Goal: Task Accomplishment & Management: Manage account settings

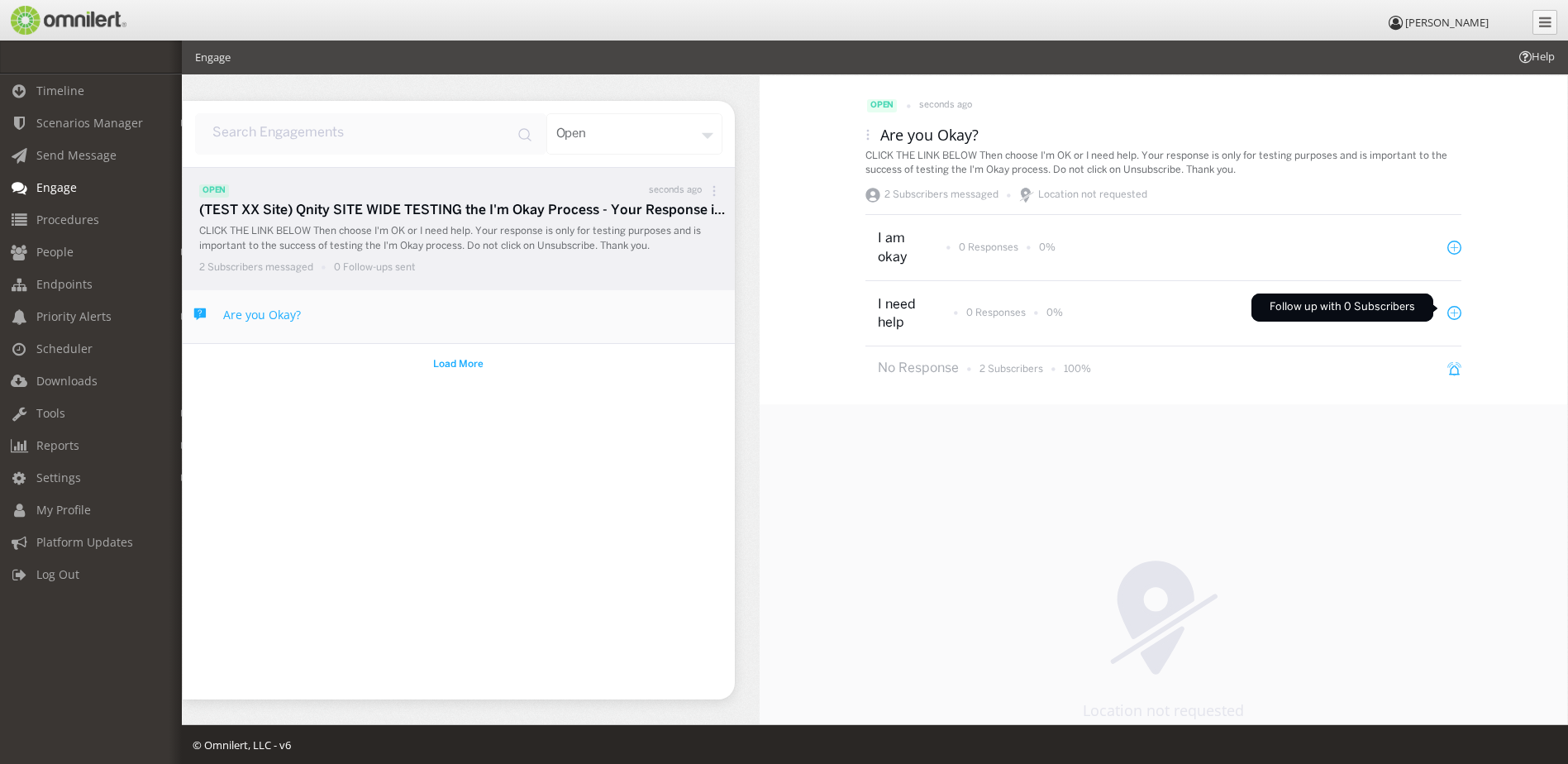
click at [1447, 308] on icon at bounding box center [1455, 313] width 14 height 14
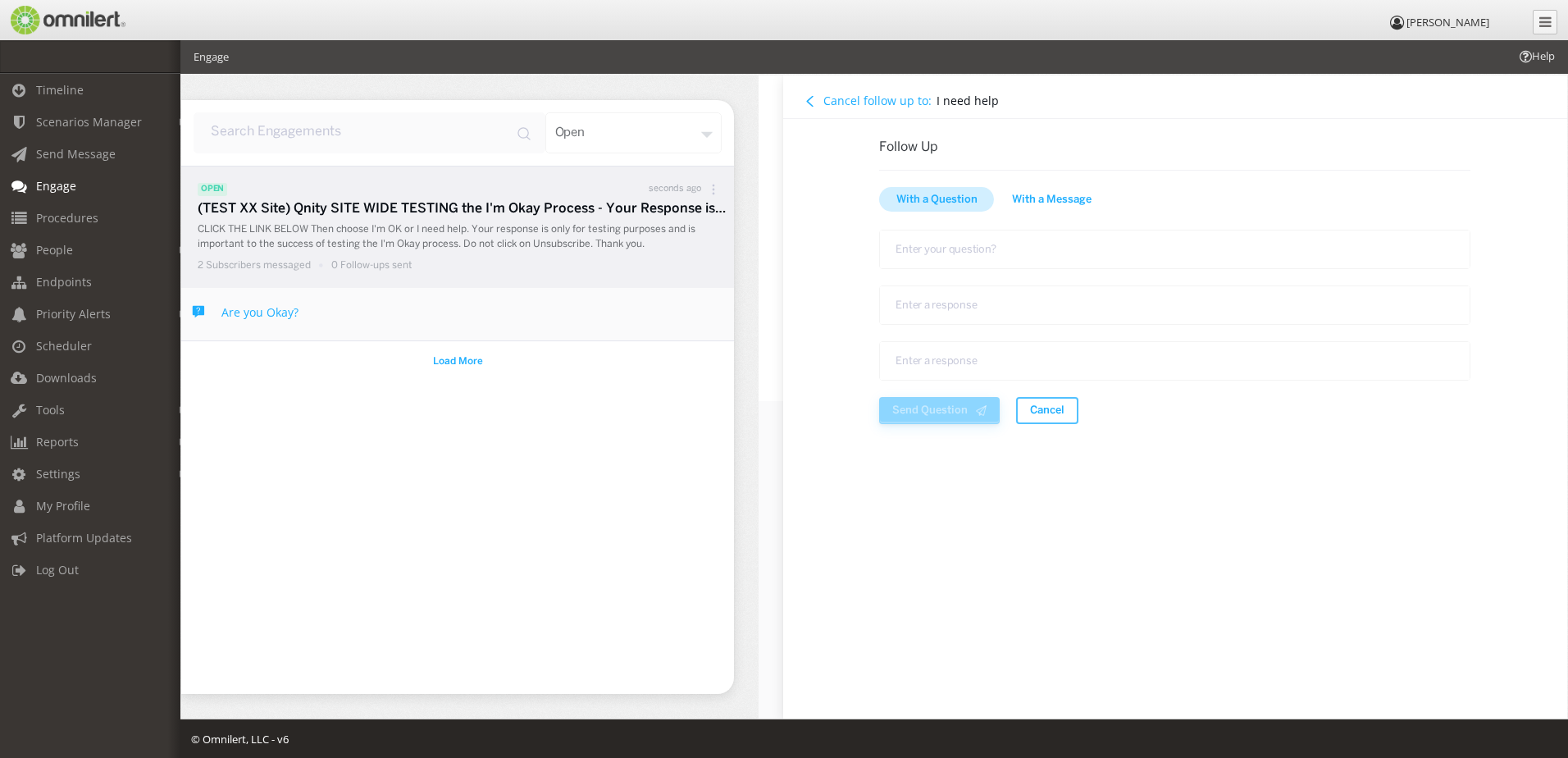
click at [1035, 201] on span "With a Message" at bounding box center [1051, 200] width 79 height 16
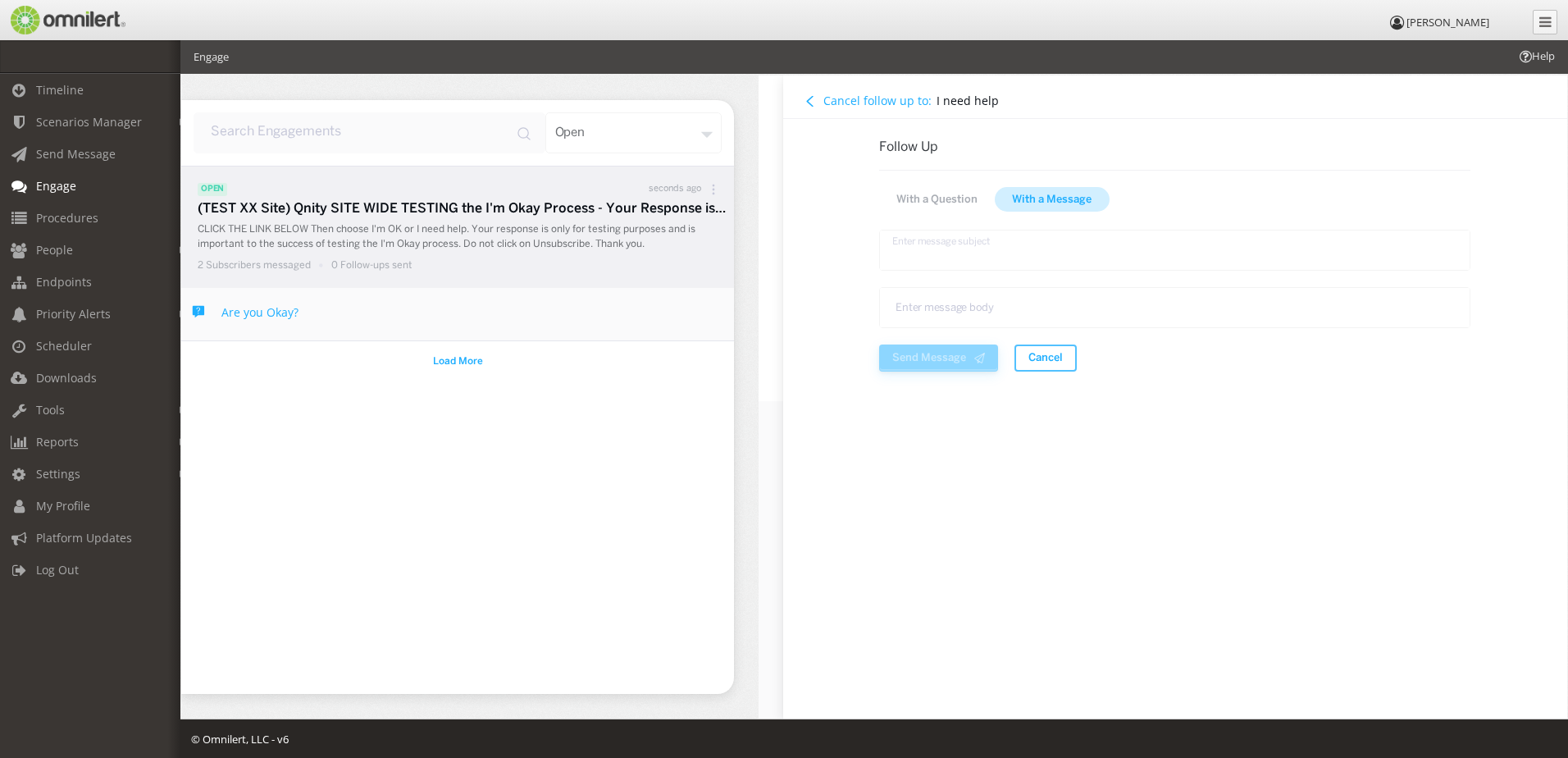
click at [967, 247] on textarea "text area" at bounding box center [1175, 250] width 591 height 41
click at [963, 311] on textarea "text area" at bounding box center [1175, 308] width 591 height 41
type textarea "Q"
type textarea "A Qnity representative will contact you shortly."
click at [935, 254] on textarea "text area" at bounding box center [1175, 250] width 591 height 41
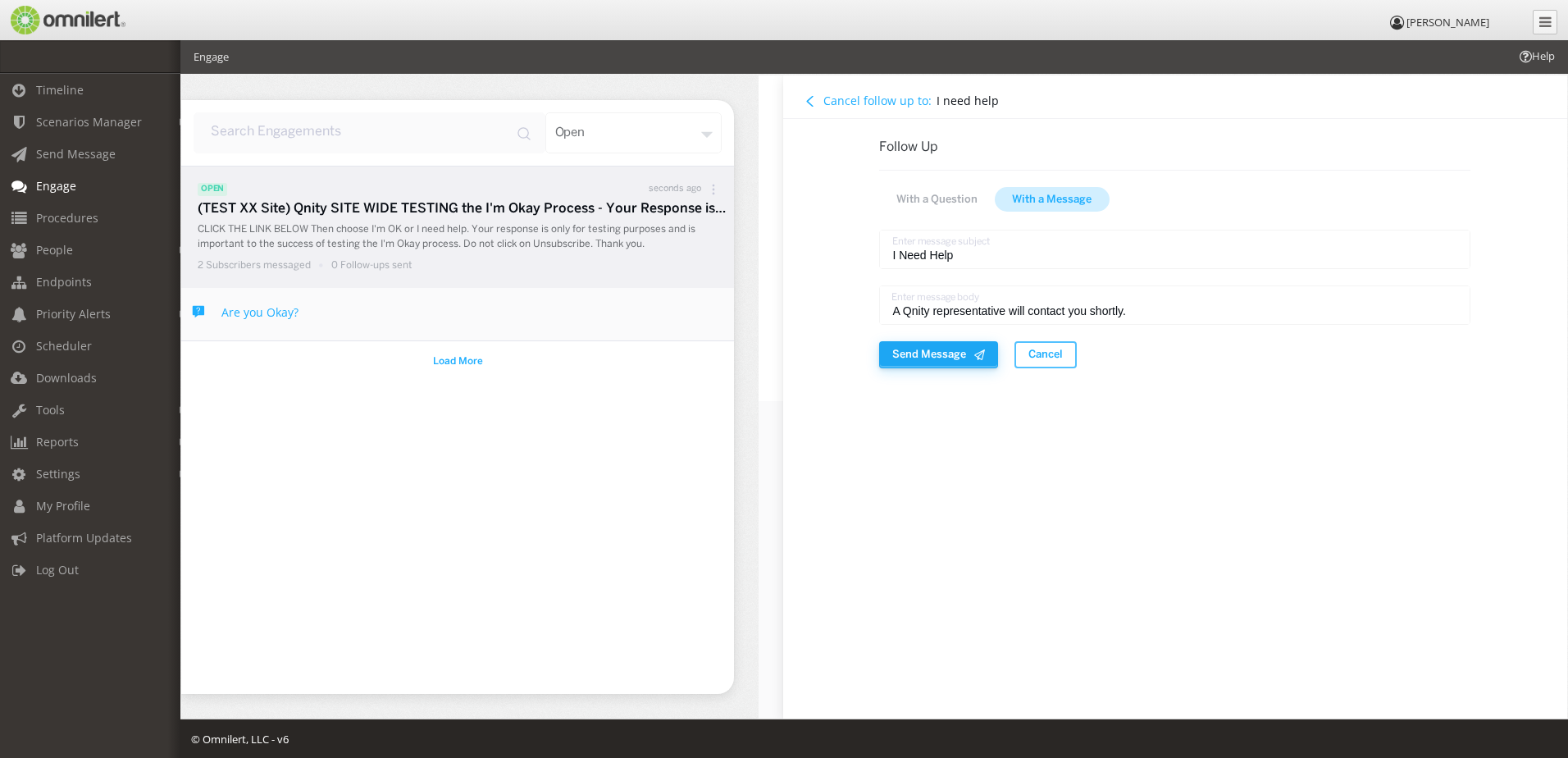
type textarea "I Need Help"
click at [921, 358] on span "Send Message" at bounding box center [929, 354] width 74 height 16
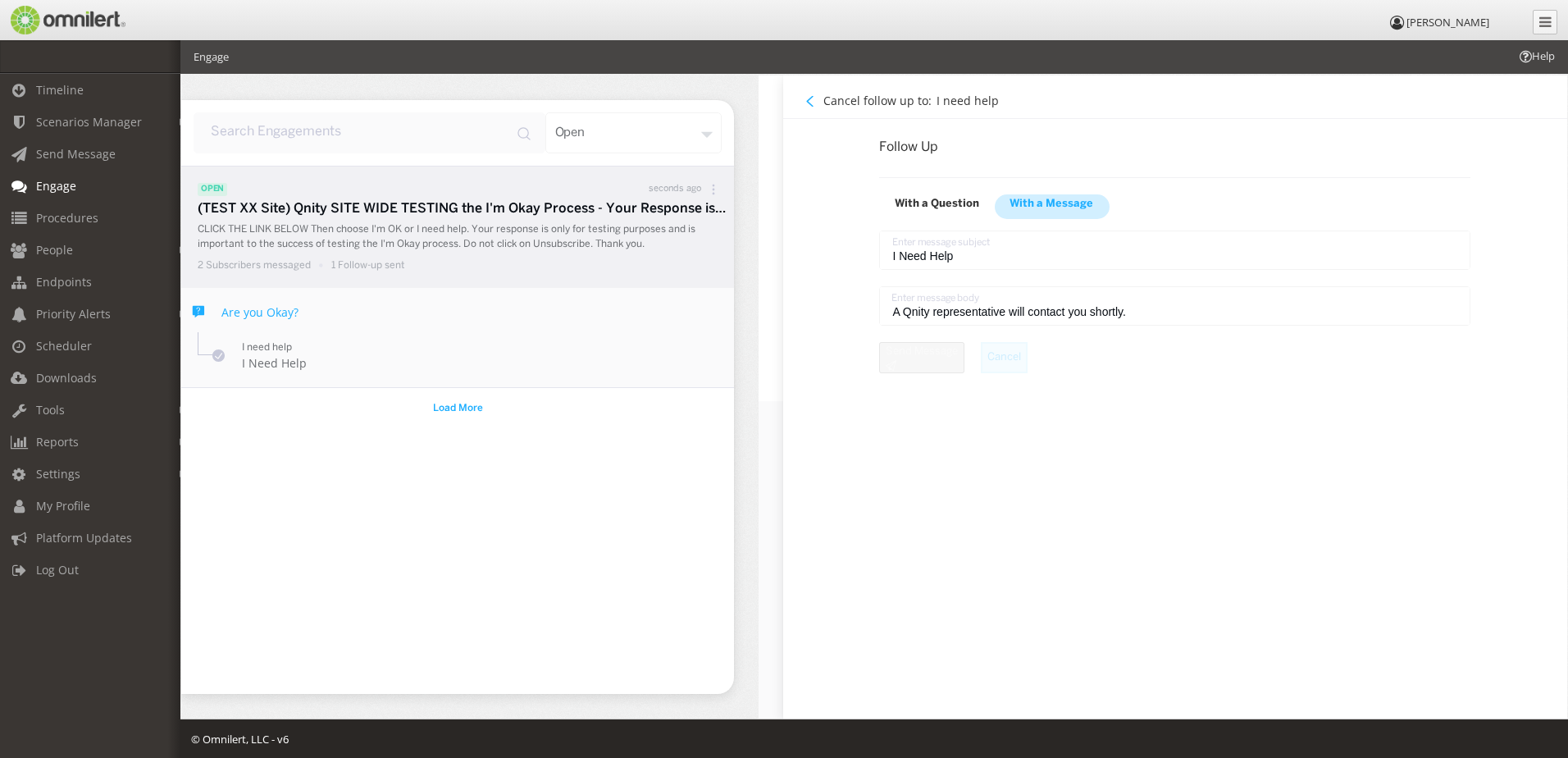
click at [711, 191] on icon at bounding box center [713, 189] width 12 height 12
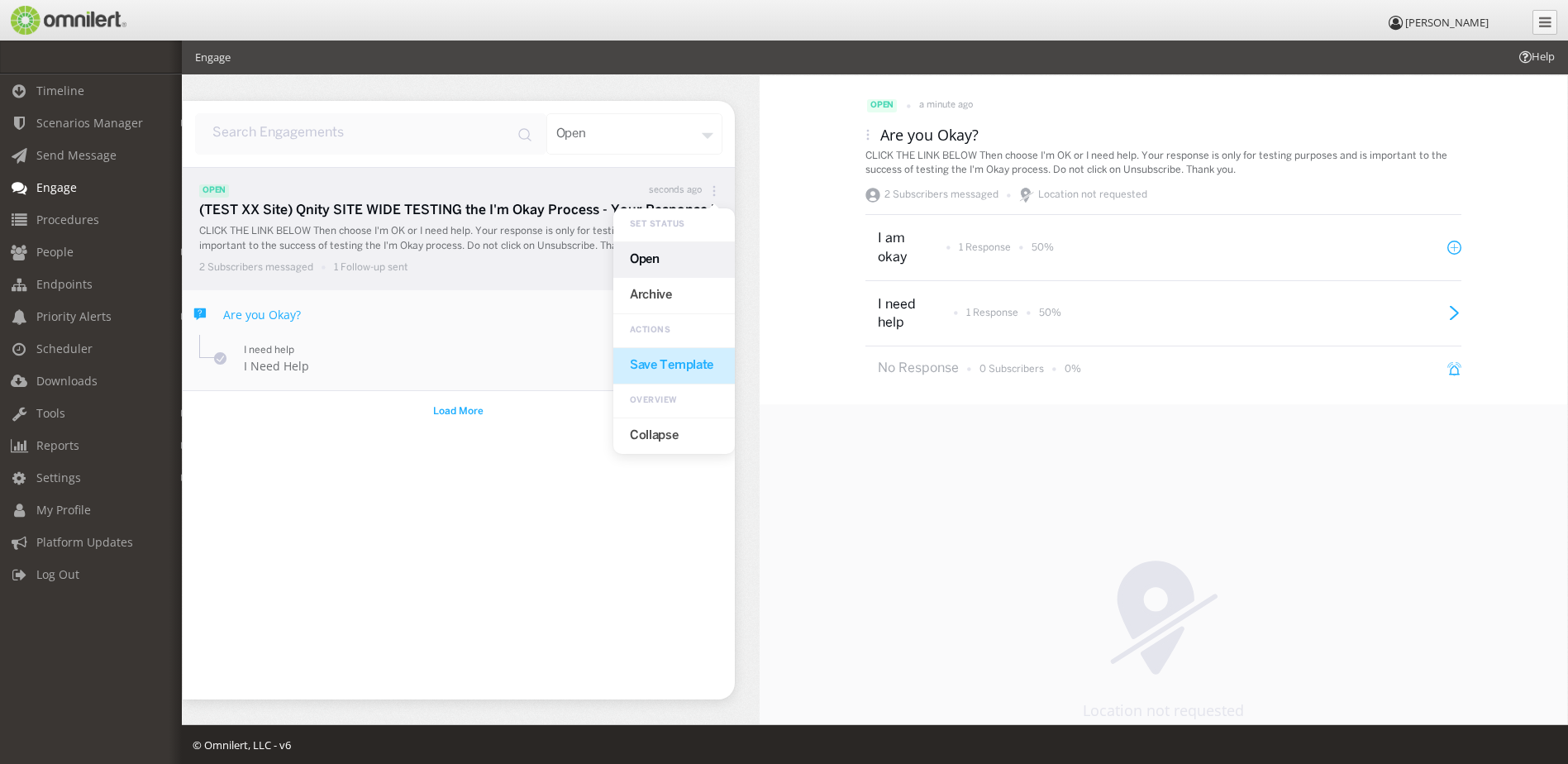
click at [699, 364] on div "Save Template" at bounding box center [674, 366] width 121 height 36
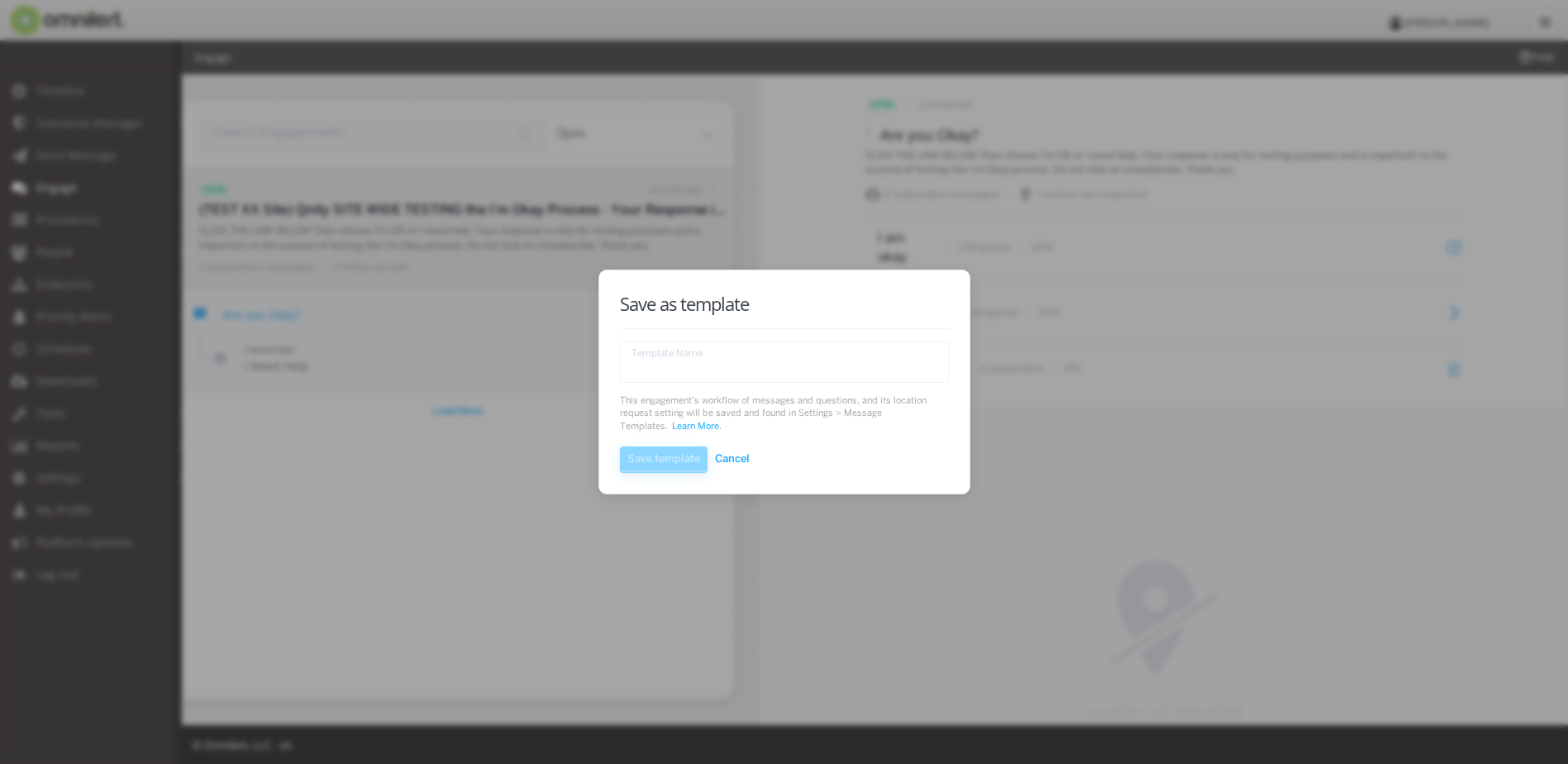
click at [699, 364] on textarea "text area" at bounding box center [784, 362] width 329 height 41
click at [725, 364] on textarea "text area" at bounding box center [784, 362] width 329 height 41
paste textarea "I'M OKAY Site Wide Emergency Notification - ENGLISH"
type textarea "I'M OKAY Site Wide Emergency Notification - ENGLISH -1"
click at [667, 455] on span "Save template" at bounding box center [663, 459] width 73 height 16
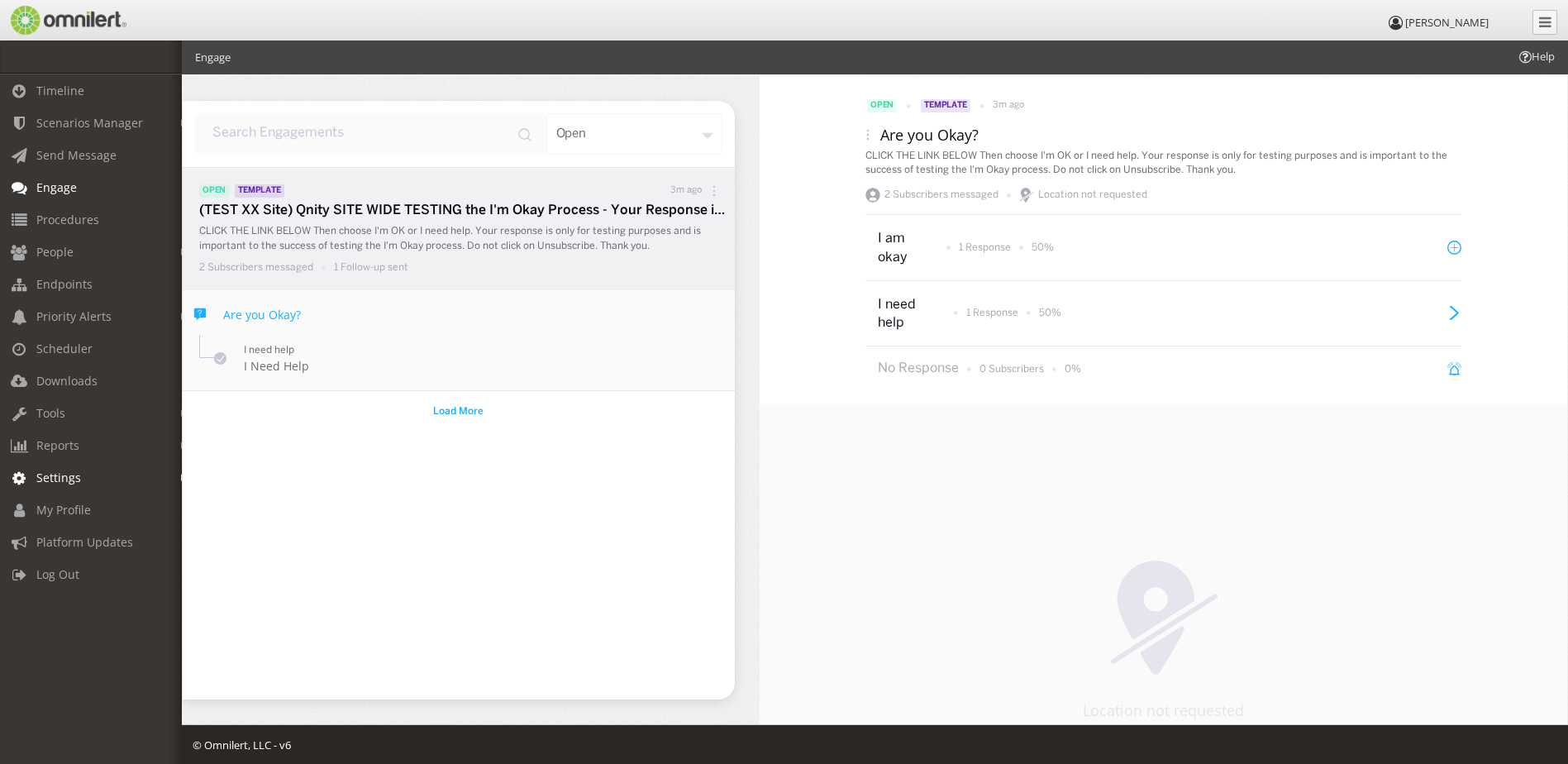
click at [72, 485] on link "Settings" at bounding box center [98, 478] width 197 height 32
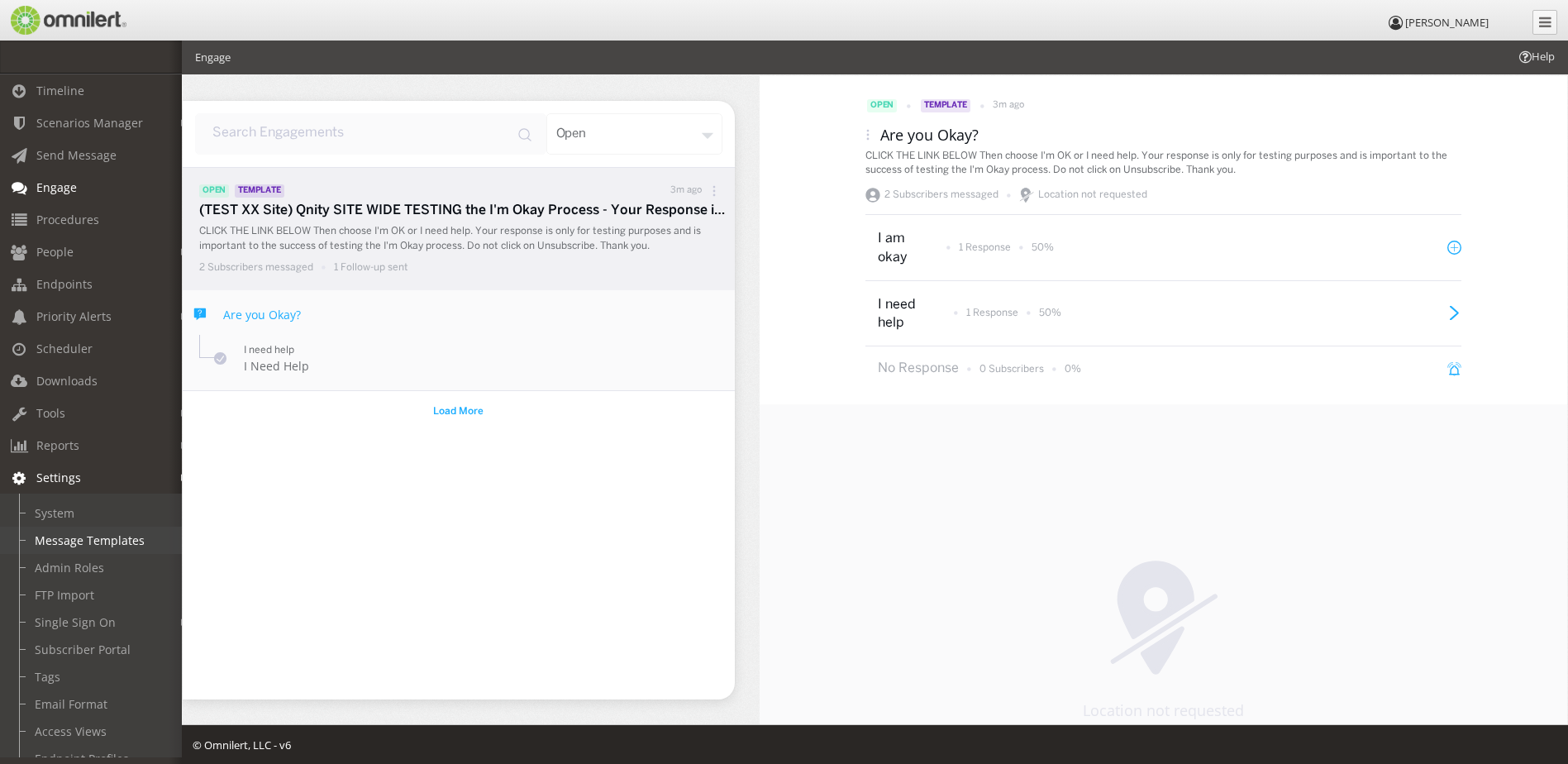
click at [84, 535] on link "Message Templates" at bounding box center [98, 540] width 197 height 27
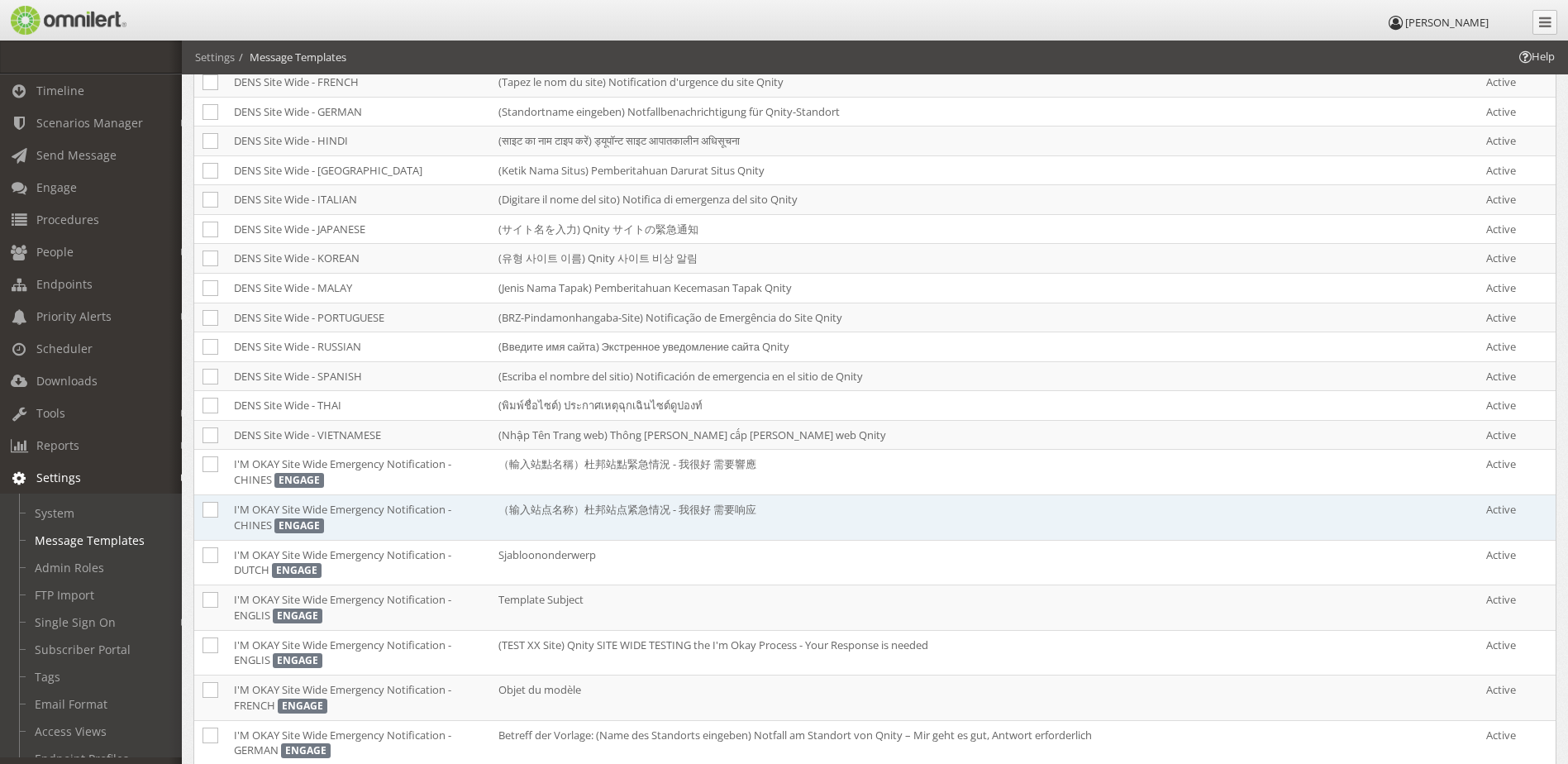
scroll to position [413, 0]
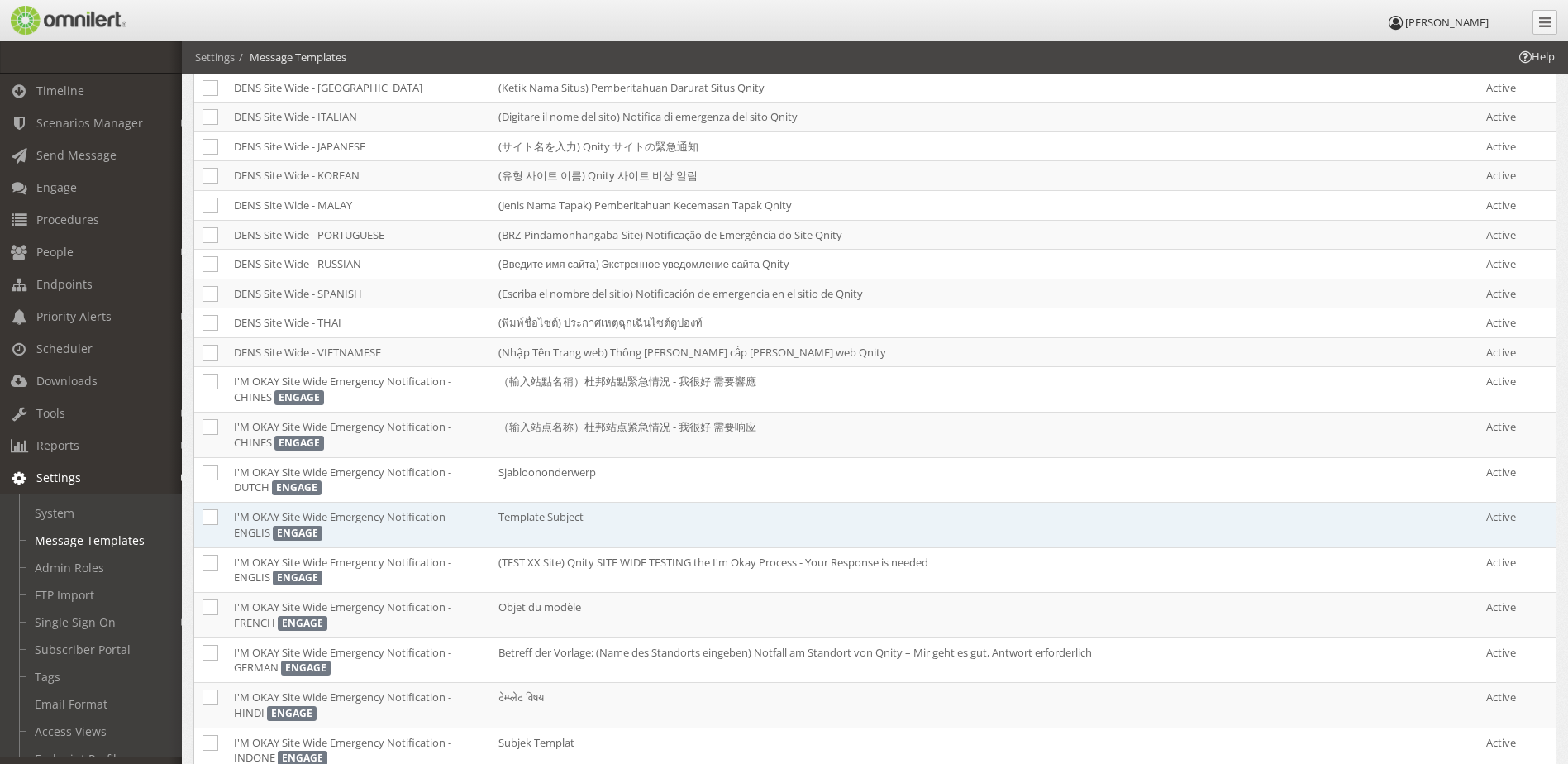
click at [533, 518] on td "Template Subject" at bounding box center [984, 526] width 988 height 46
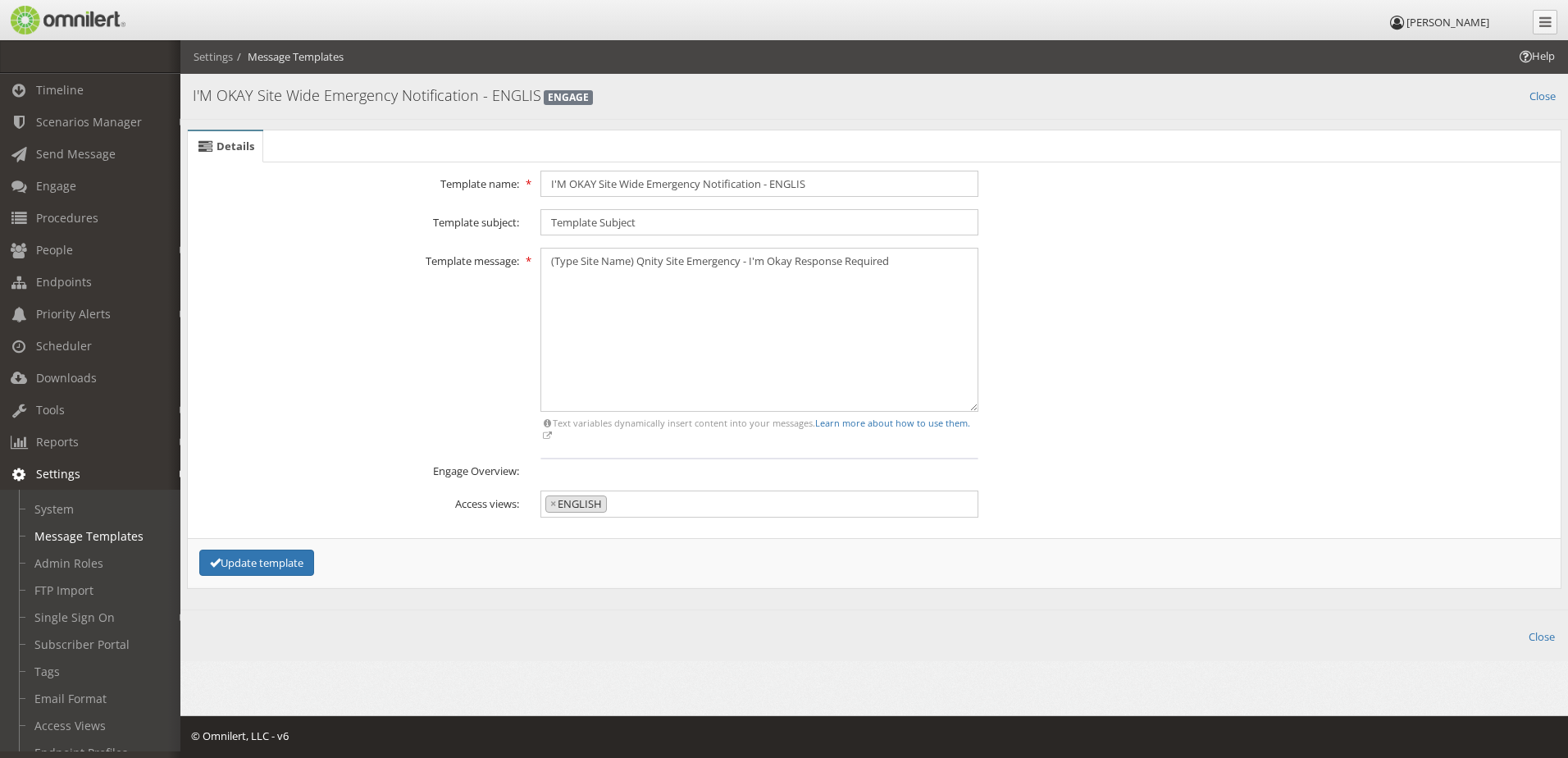
scroll to position [826, 0]
drag, startPoint x: 548, startPoint y: 471, endPoint x: 615, endPoint y: 473, distance: 67.0
click at [615, 473] on div "Engage Overview:" at bounding box center [874, 469] width 1377 height 21
drag, startPoint x: 533, startPoint y: 472, endPoint x: 679, endPoint y: 479, distance: 146.2
click at [679, 479] on fieldset "SMS" at bounding box center [874, 374] width 1356 height 408
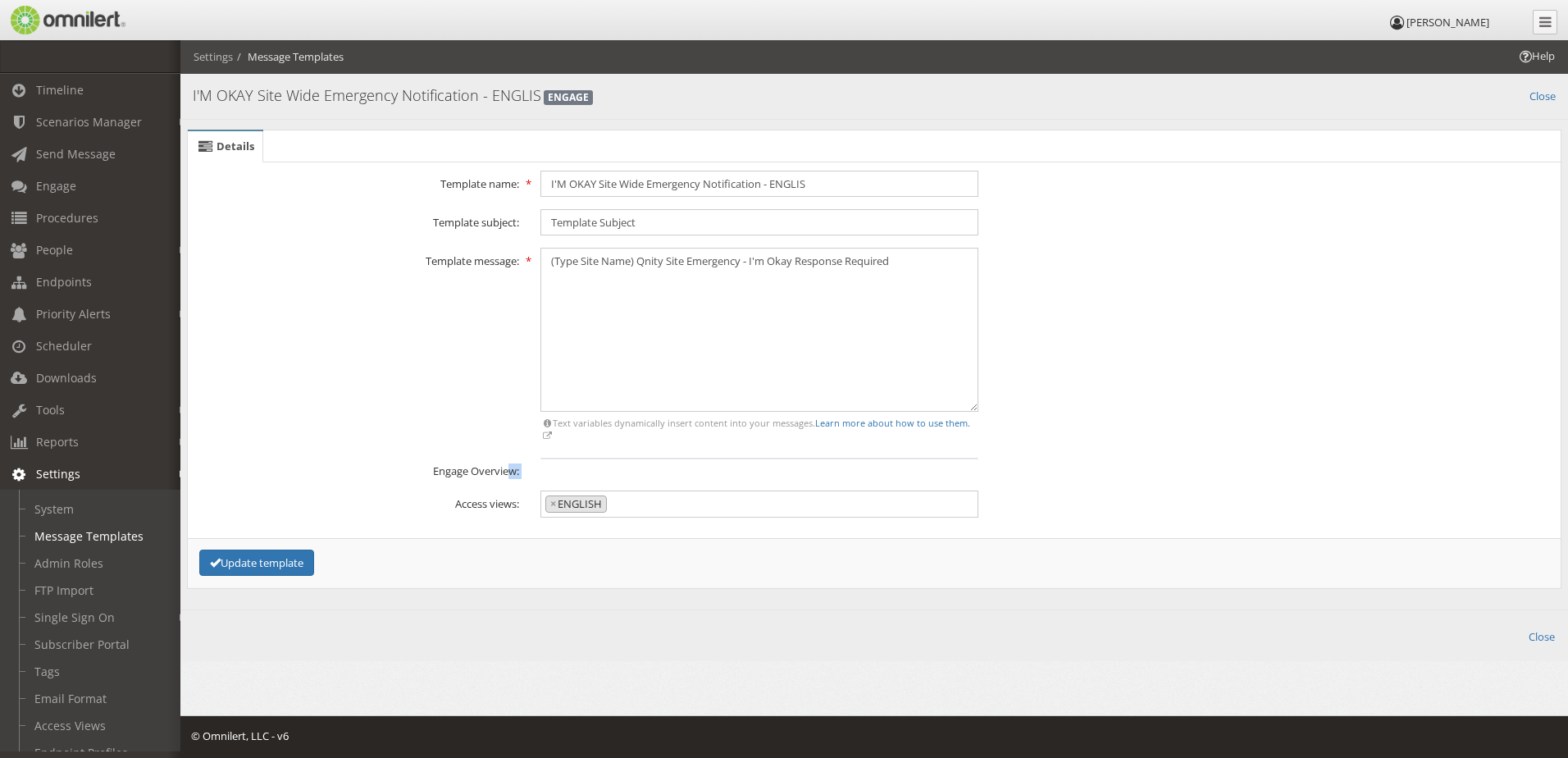
drag, startPoint x: 679, startPoint y: 479, endPoint x: 568, endPoint y: 470, distance: 111.4
click at [568, 470] on div "Engage Overview:" at bounding box center [874, 469] width 1377 height 21
click at [548, 184] on input "I'M OKAY Site Wide Emergency Notification - ENGLIS" at bounding box center [759, 183] width 438 height 26
type input "OLDI'M OKAY Site Wide Emergency Notification - ENGLIS"
click at [280, 569] on button "Update template" at bounding box center [256, 563] width 115 height 27
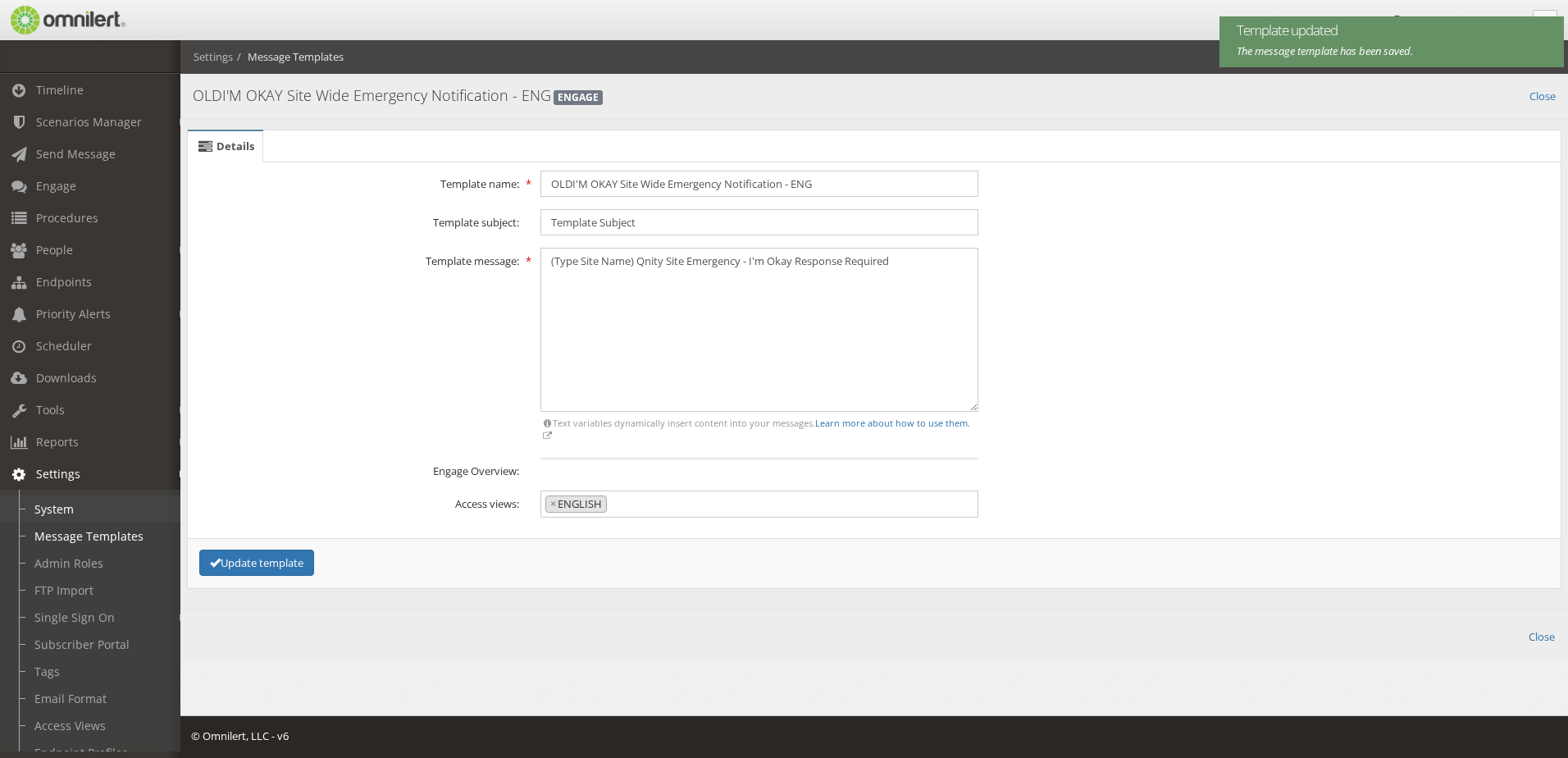
click at [76, 503] on link "System" at bounding box center [97, 509] width 195 height 27
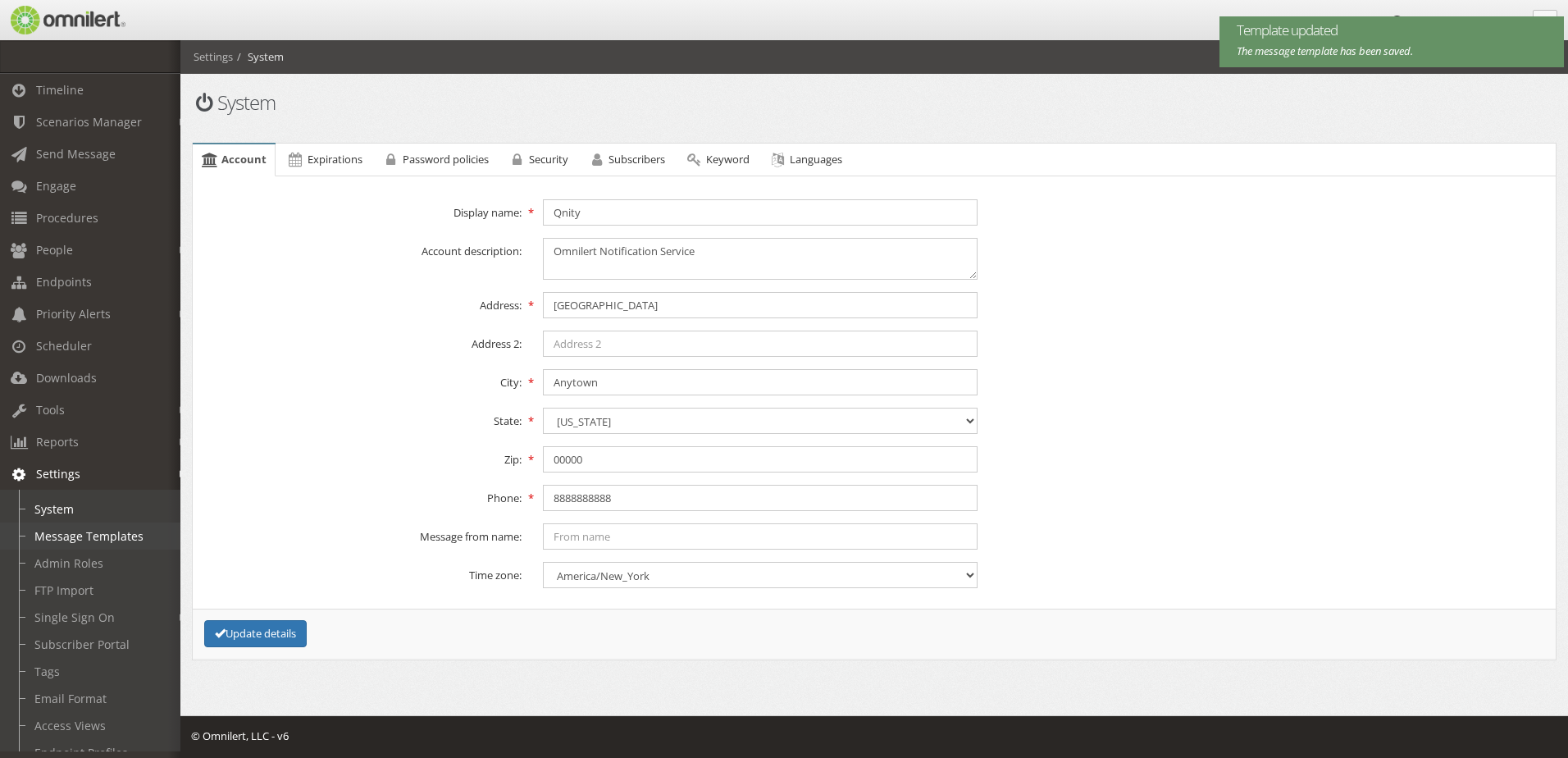
click at [87, 532] on link "Message Templates" at bounding box center [97, 536] width 195 height 27
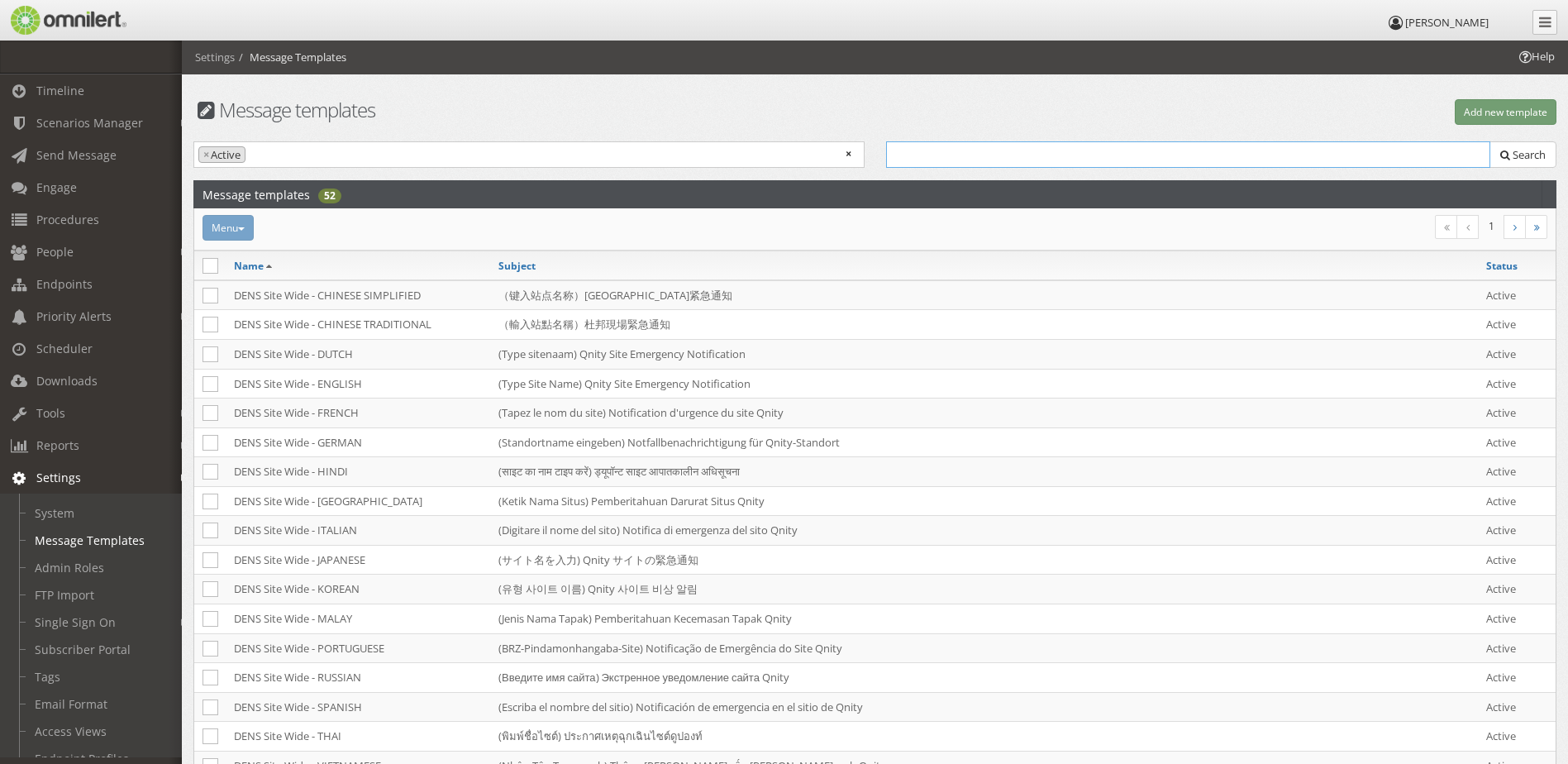
click at [1315, 150] on input "text" at bounding box center [1188, 154] width 605 height 26
type input "W"
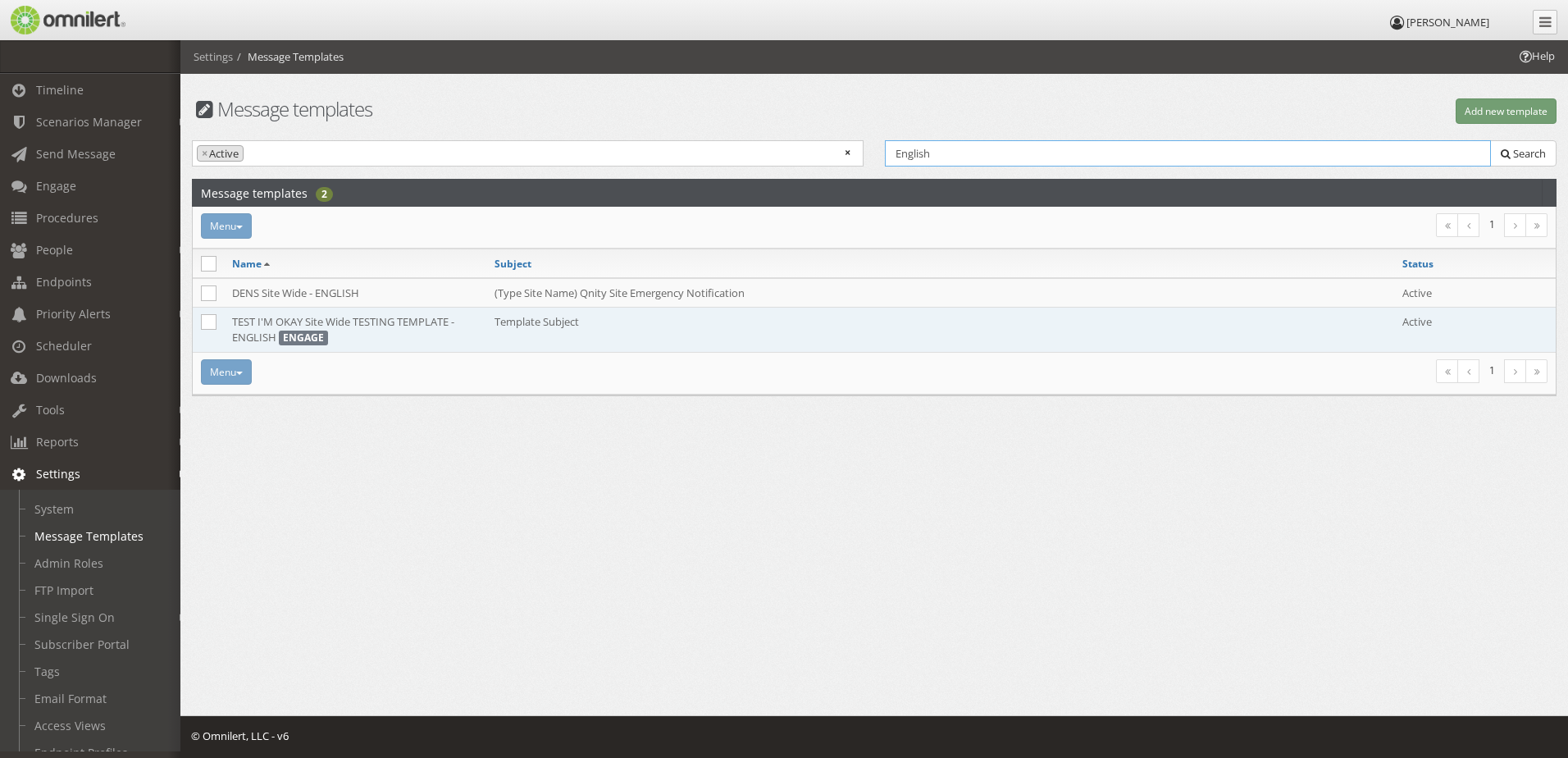
type input "English"
click at [351, 324] on td "TEST I'M OKAY Site Wide TESTING TEMPLATE - ENGLISH ENGAGE" at bounding box center [355, 330] width 262 height 45
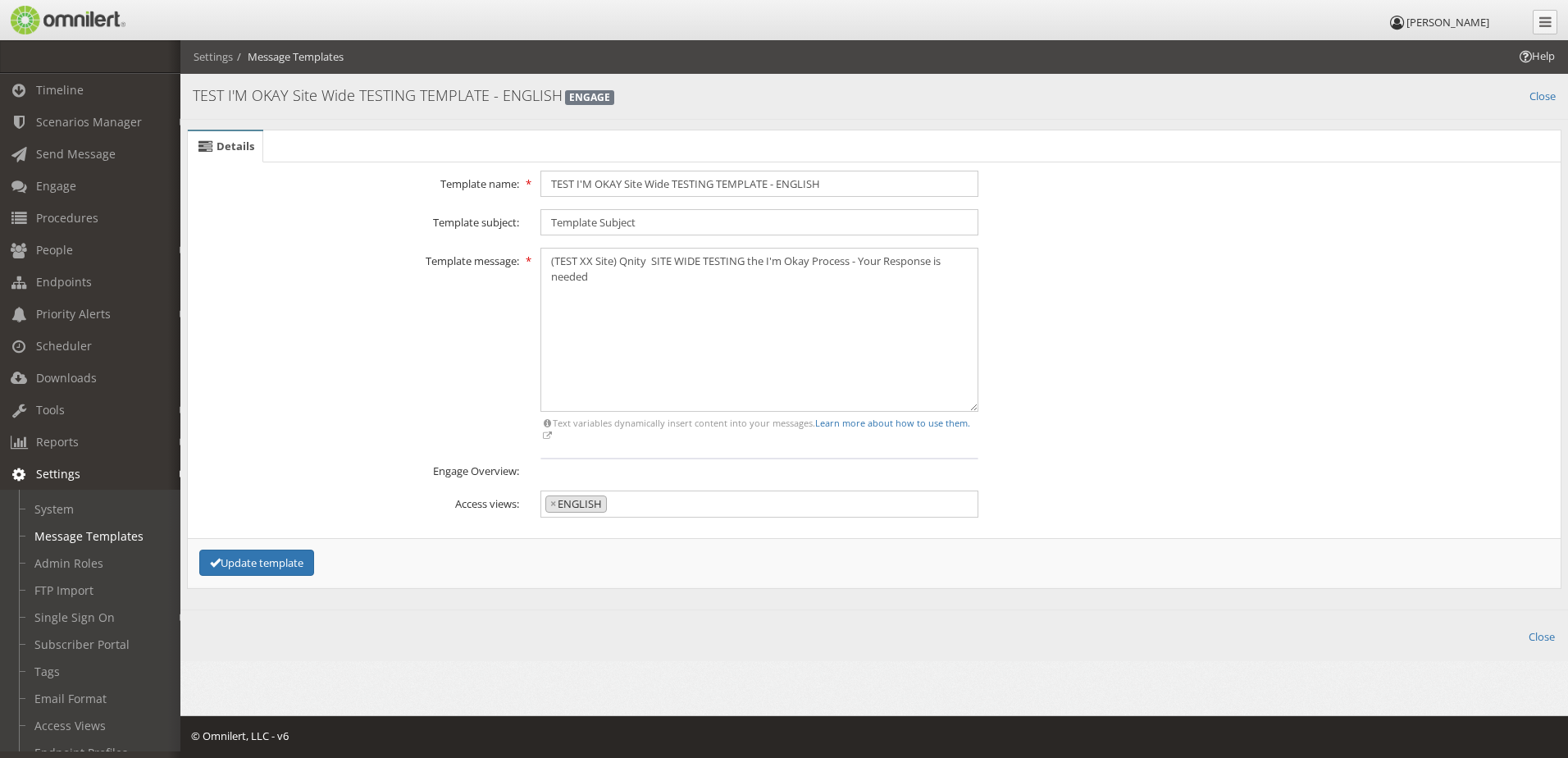
scroll to position [826, 0]
drag, startPoint x: 9, startPoint y: 18, endPoint x: 279, endPoint y: 271, distance: 370.0
click at [278, 271] on div "Template message: × Messages that exceed SMS character limits will be truncated…" at bounding box center [874, 346] width 1377 height 197
click at [63, 512] on link "System" at bounding box center [97, 509] width 195 height 27
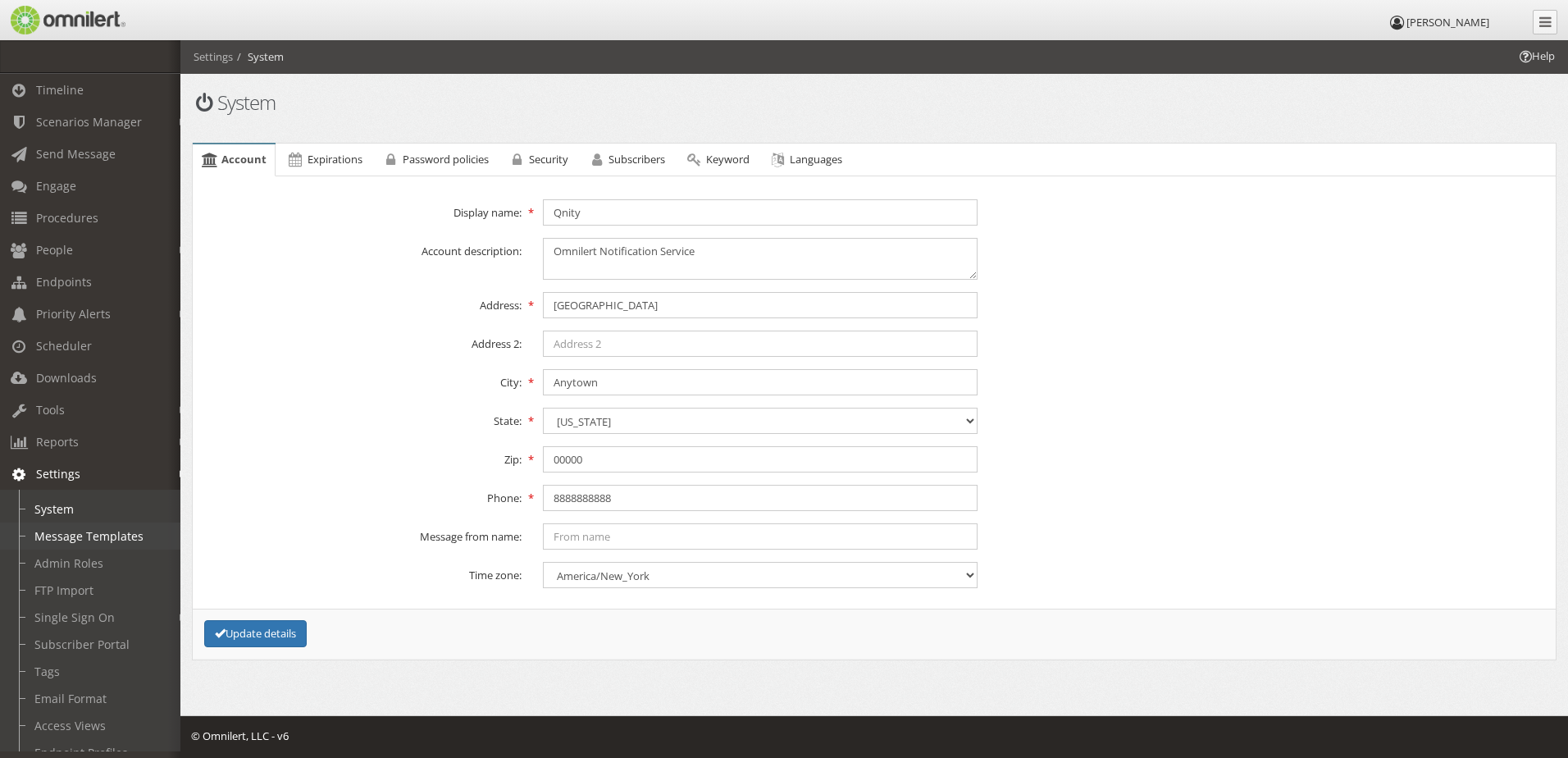
click at [82, 533] on link "Message Templates" at bounding box center [97, 536] width 195 height 27
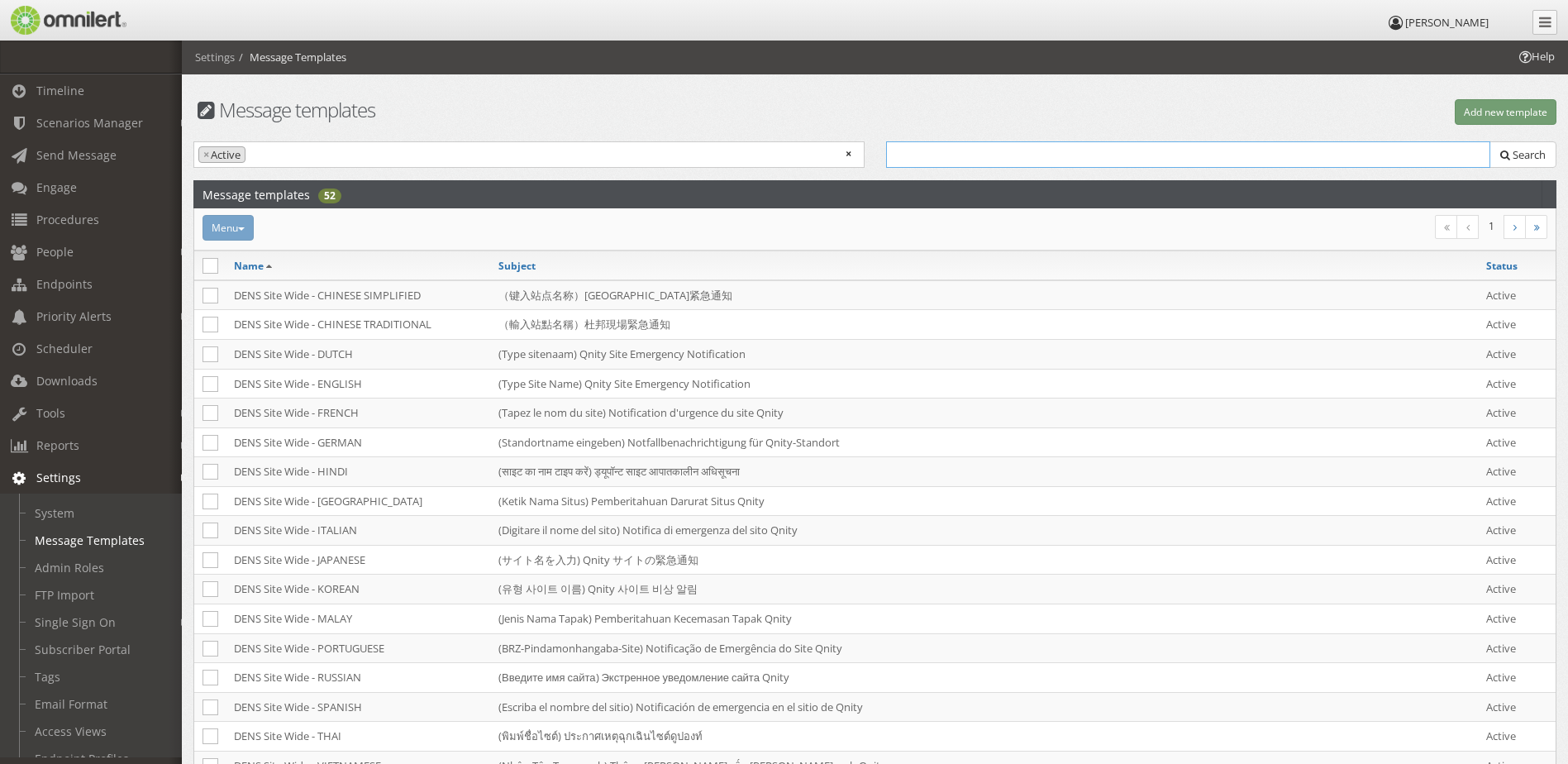
click at [952, 158] on input "text" at bounding box center [1188, 154] width 605 height 26
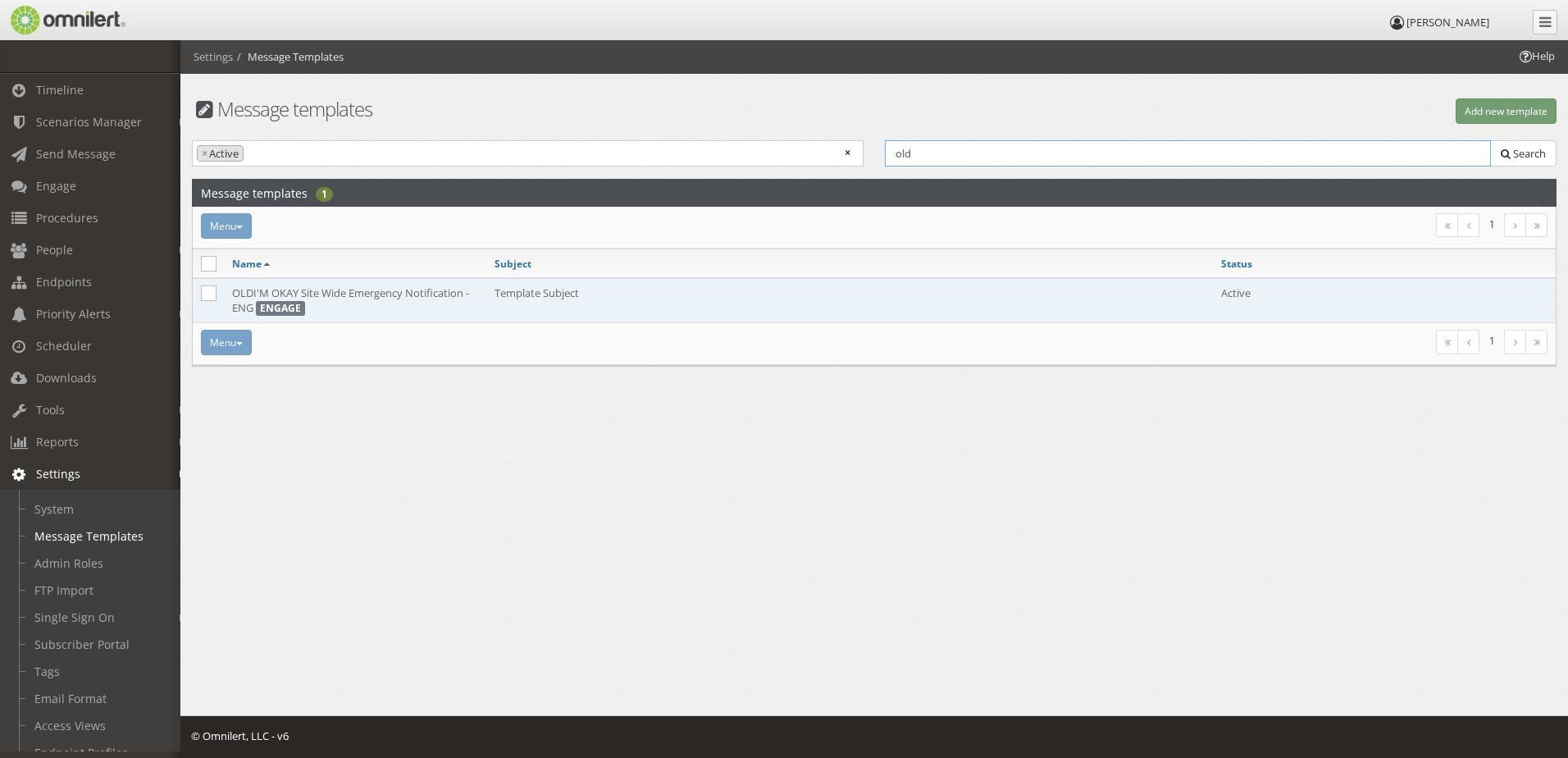
type input "old"
click at [398, 297] on td "OLDI'M OKAY Site Wide Emergency Notification - ENG ENGAGE" at bounding box center [355, 300] width 262 height 46
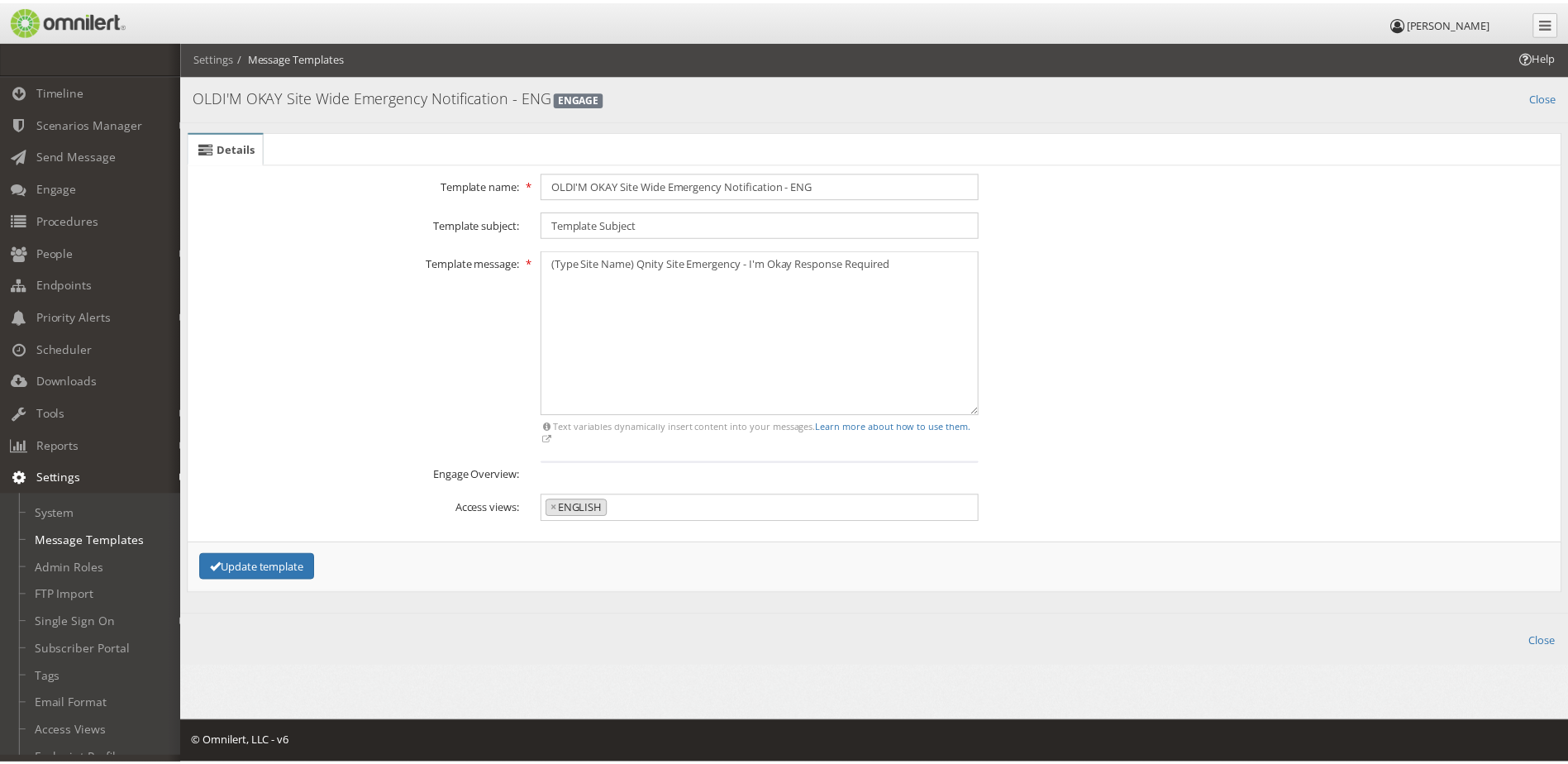
scroll to position [832, 0]
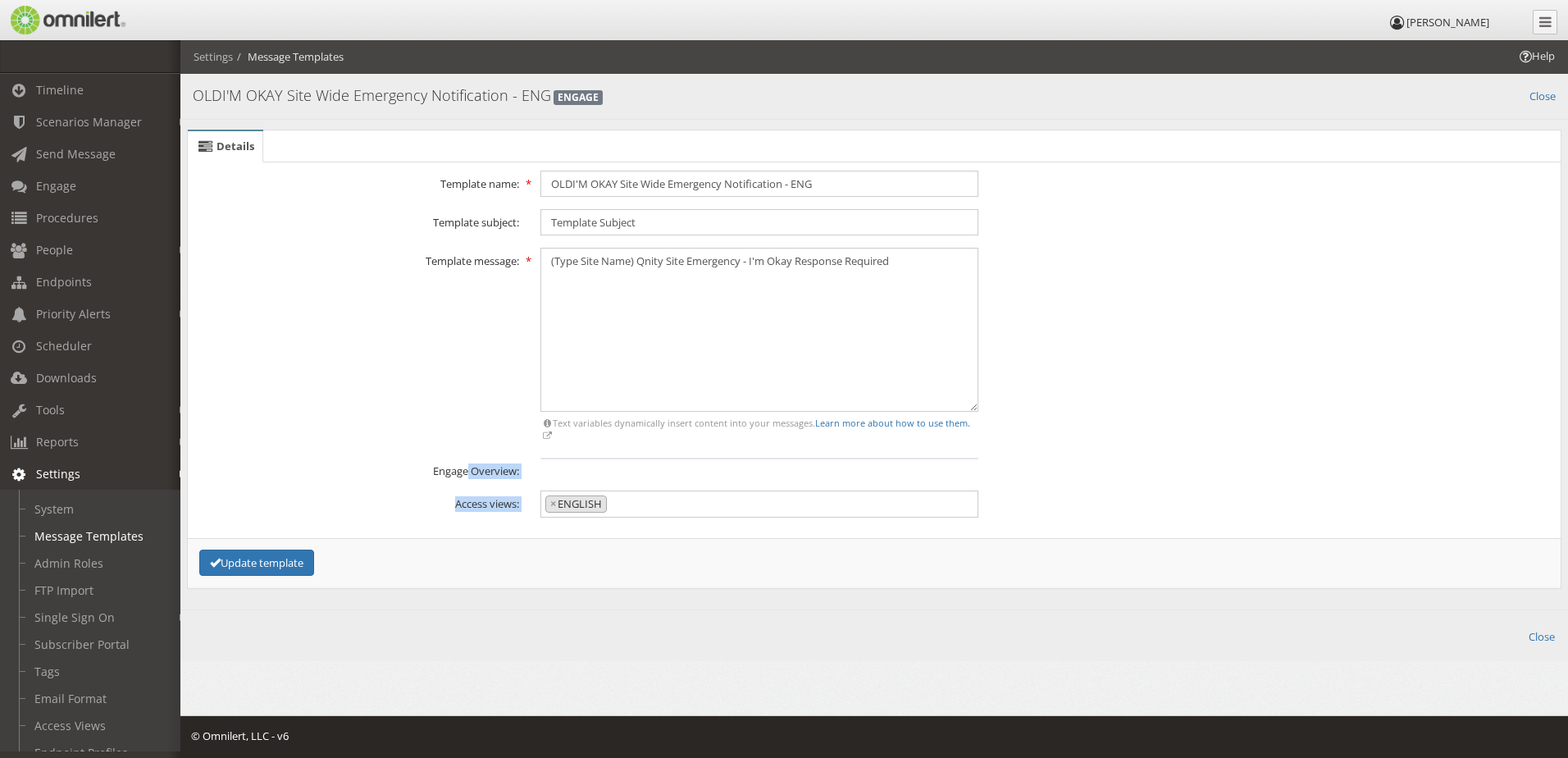
drag, startPoint x: 465, startPoint y: 471, endPoint x: 813, endPoint y: 501, distance: 349.3
click at [813, 501] on fieldset "SMS" at bounding box center [874, 374] width 1356 height 408
click at [372, 421] on div "Template message: × Messages that exceed SMS character limits will be truncated…" at bounding box center [874, 346] width 1377 height 197
click at [57, 517] on link "System" at bounding box center [97, 509] width 195 height 27
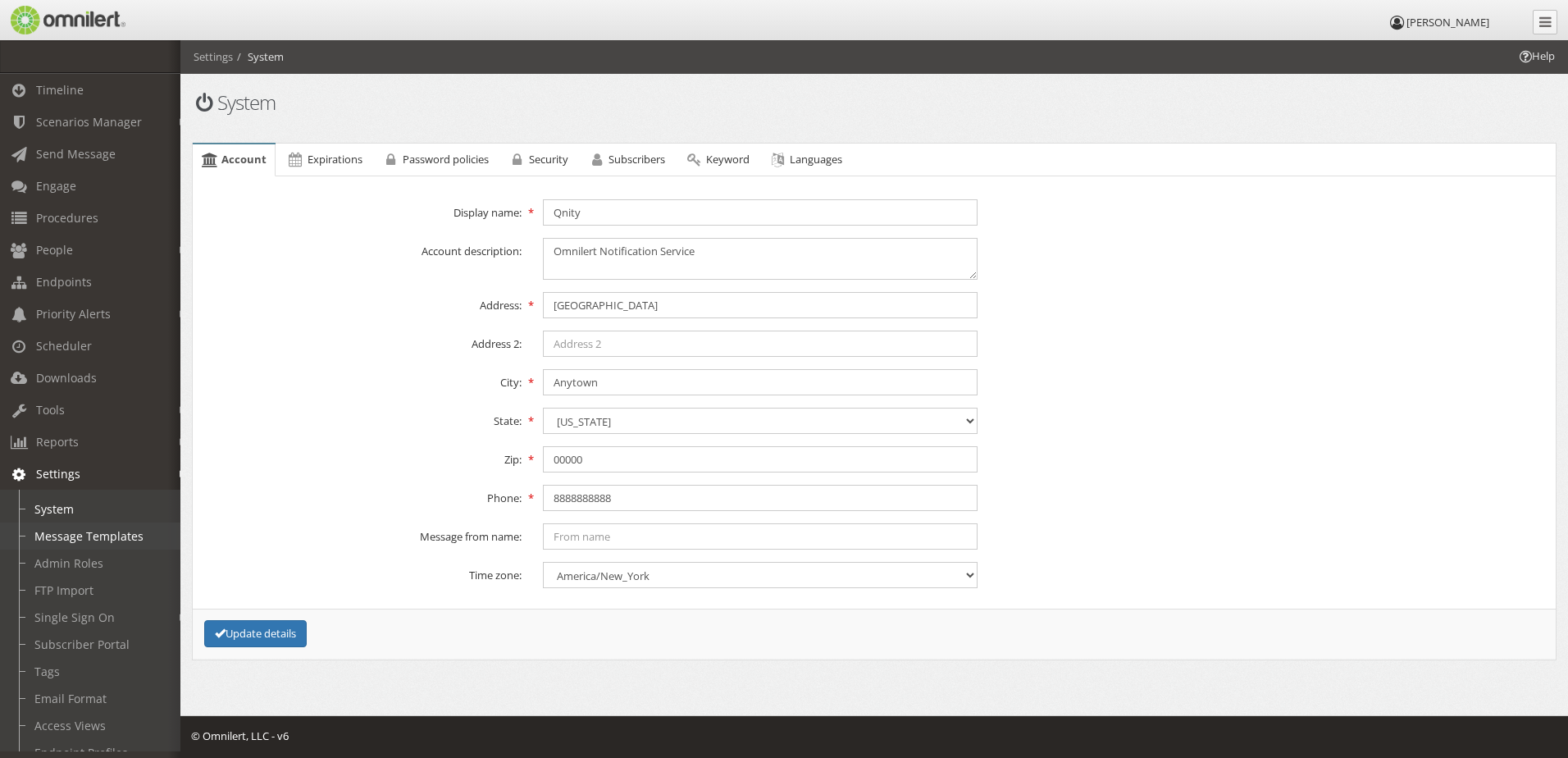
click at [75, 539] on link "Message Templates" at bounding box center [97, 536] width 195 height 27
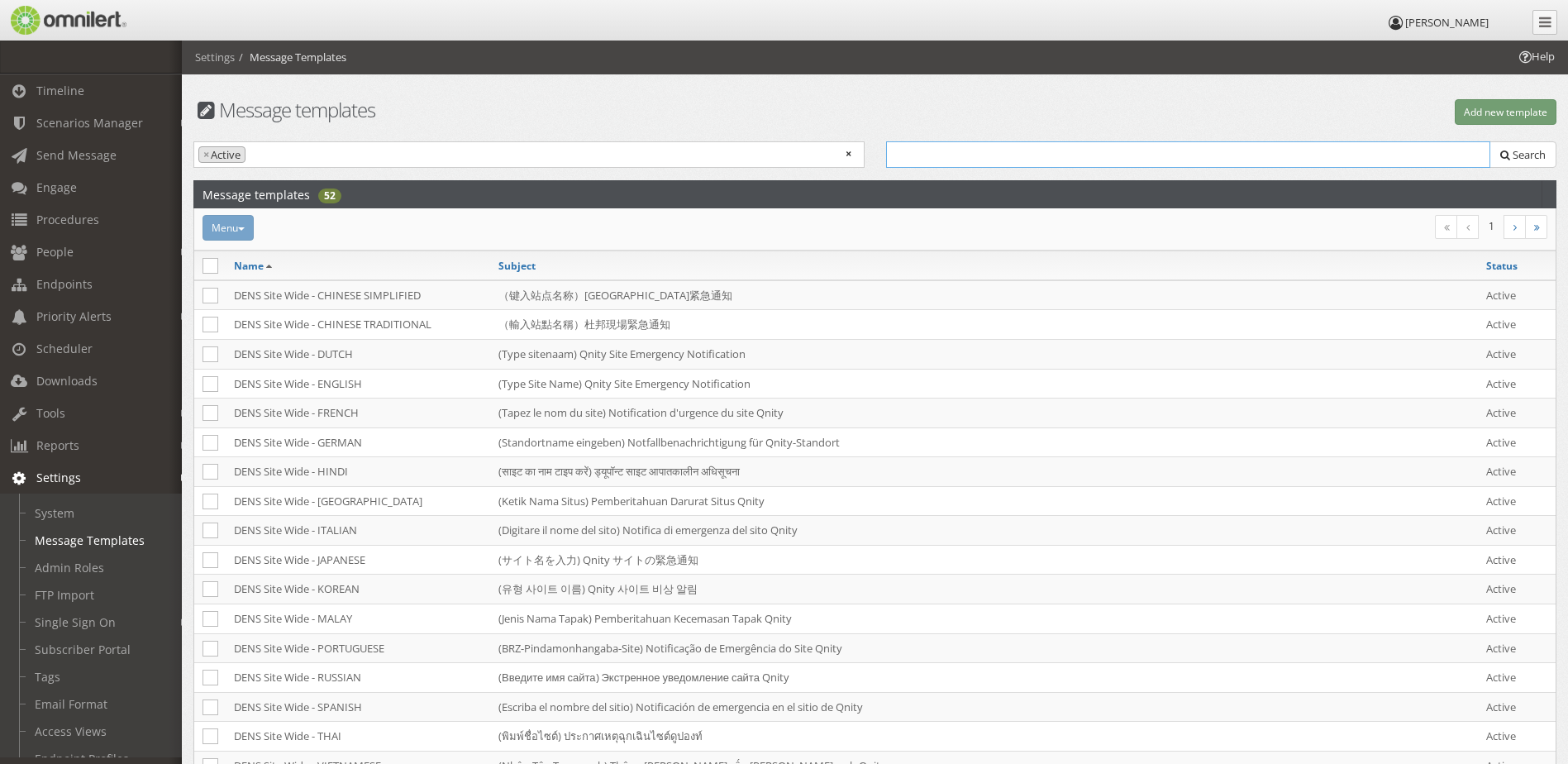
click at [1041, 146] on input "text" at bounding box center [1188, 154] width 605 height 26
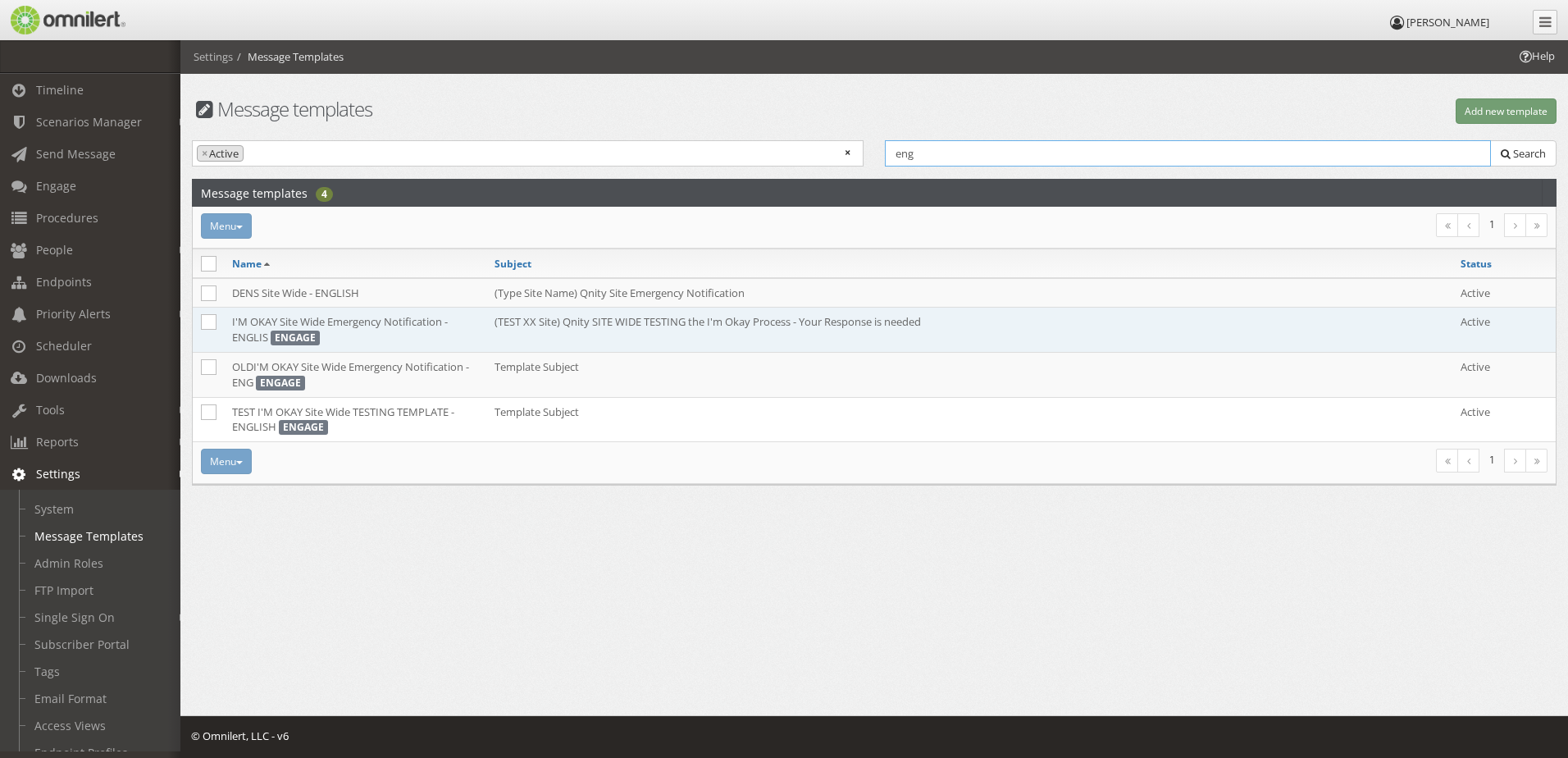
type input "eng"
click at [349, 318] on td "I'M OKAY Site Wide Emergency Notification - ENGLIS ENGAGE" at bounding box center [355, 330] width 262 height 46
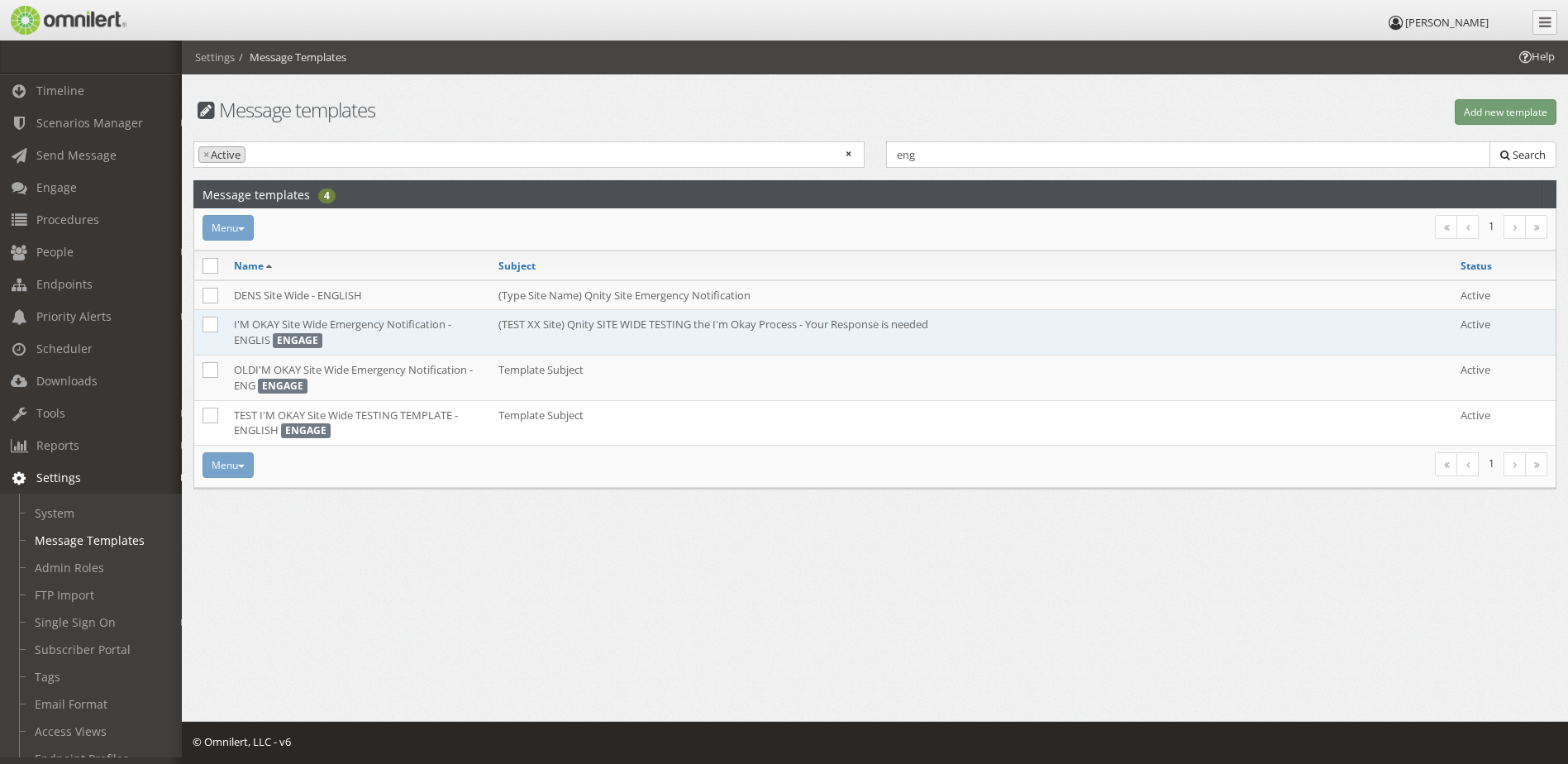
select select
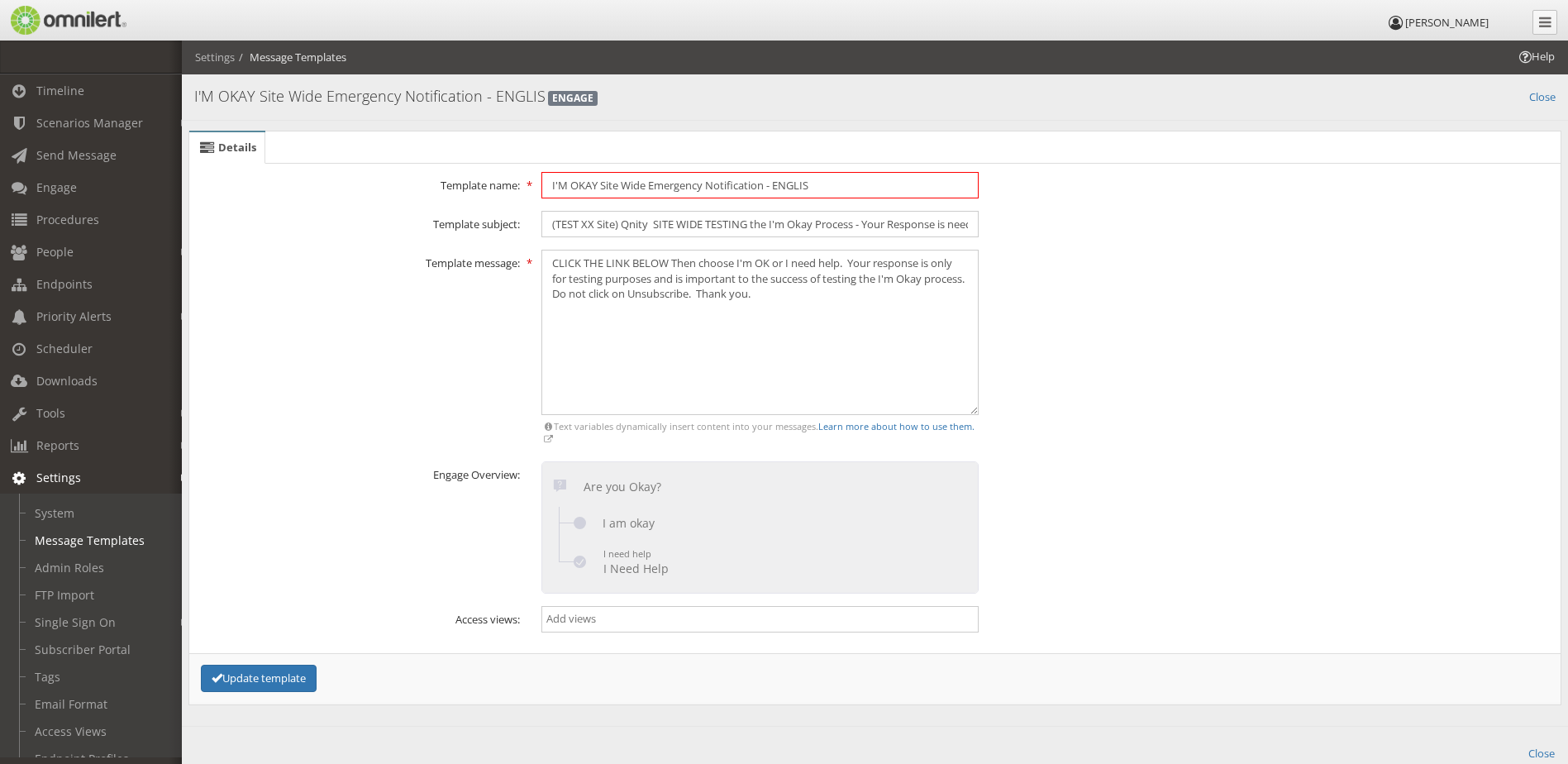
click at [838, 180] on input "I'M OKAY Site Wide Emergency Notification - ENGLIS" at bounding box center [760, 184] width 437 height 26
click at [551, 187] on input "I'M OKAY Site Wide Emergency Notification - ENGLIS" at bounding box center [760, 184] width 437 height 26
click at [82, 508] on link "System" at bounding box center [98, 513] width 197 height 27
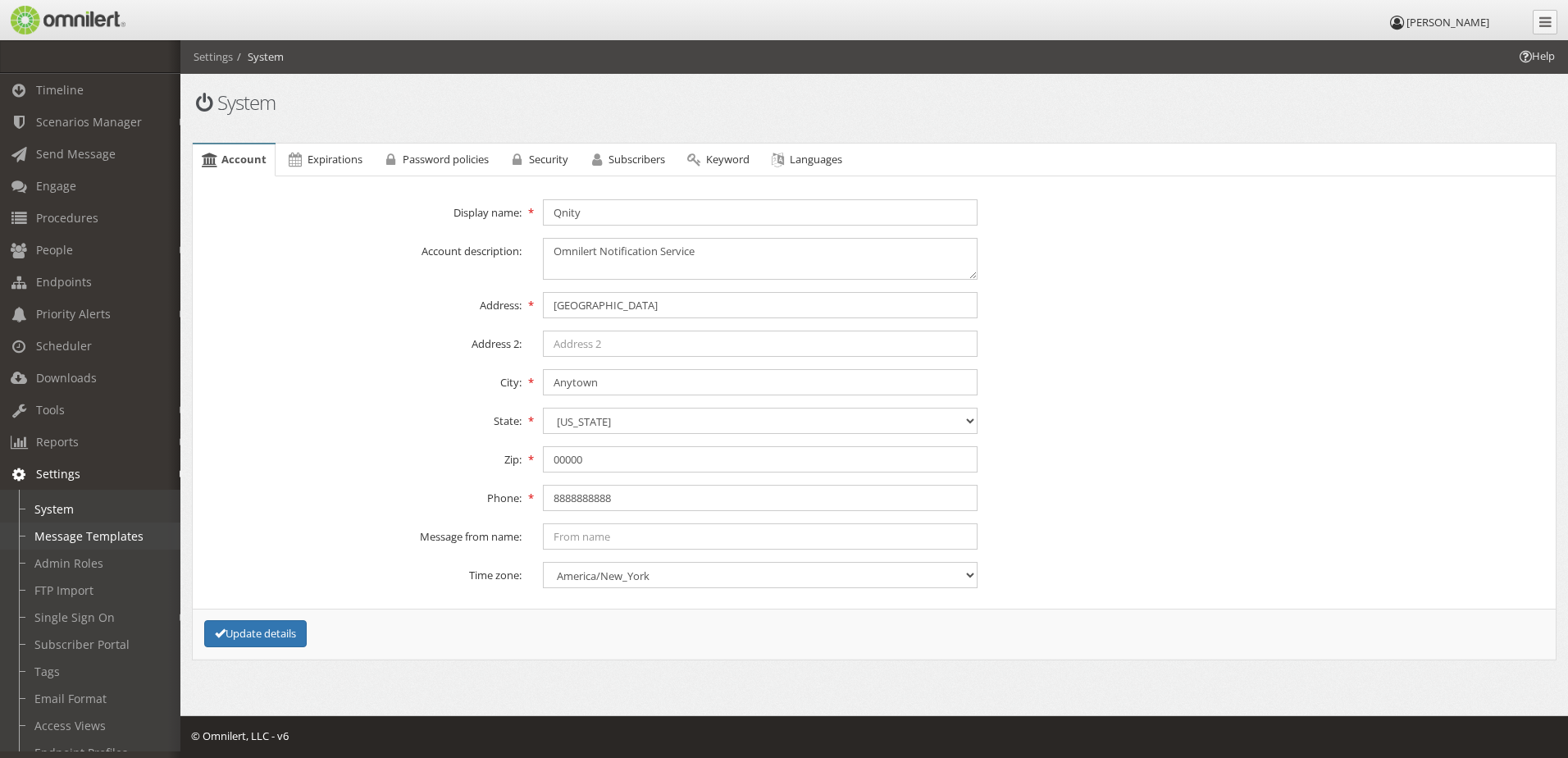
click at [95, 531] on link "Message Templates" at bounding box center [97, 536] width 195 height 27
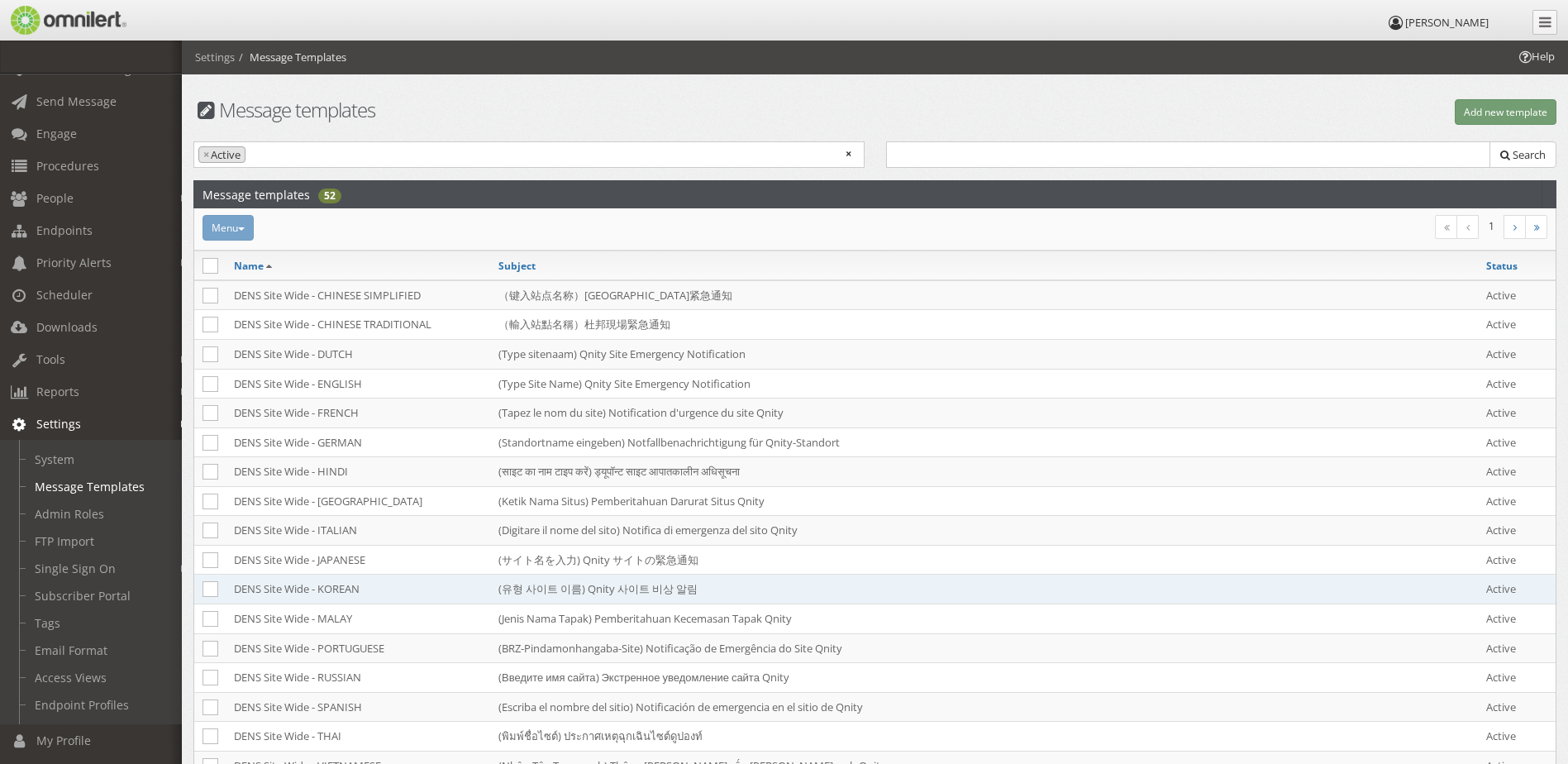
scroll to position [83, 0]
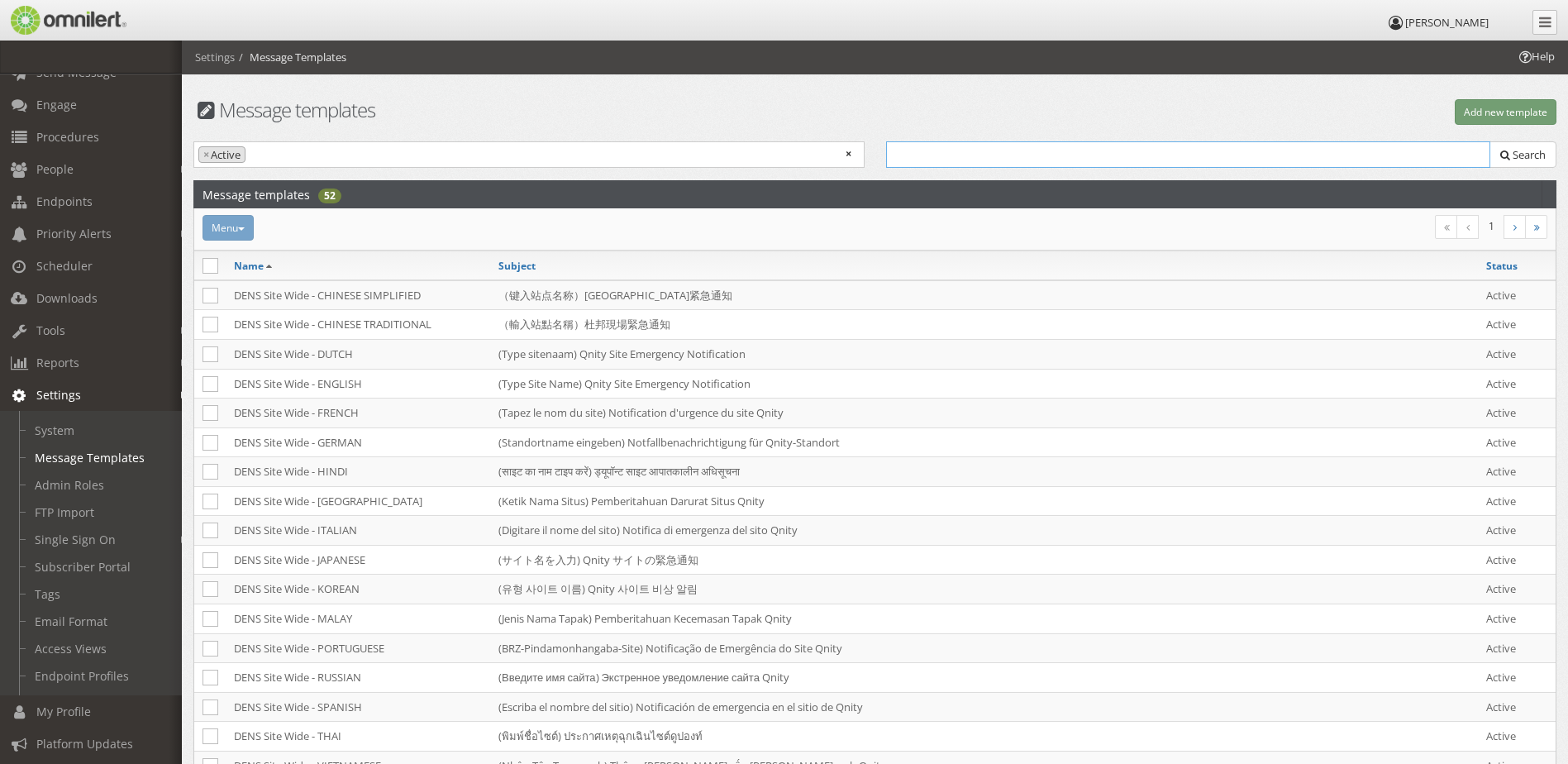
click at [940, 158] on input "text" at bounding box center [1188, 154] width 605 height 26
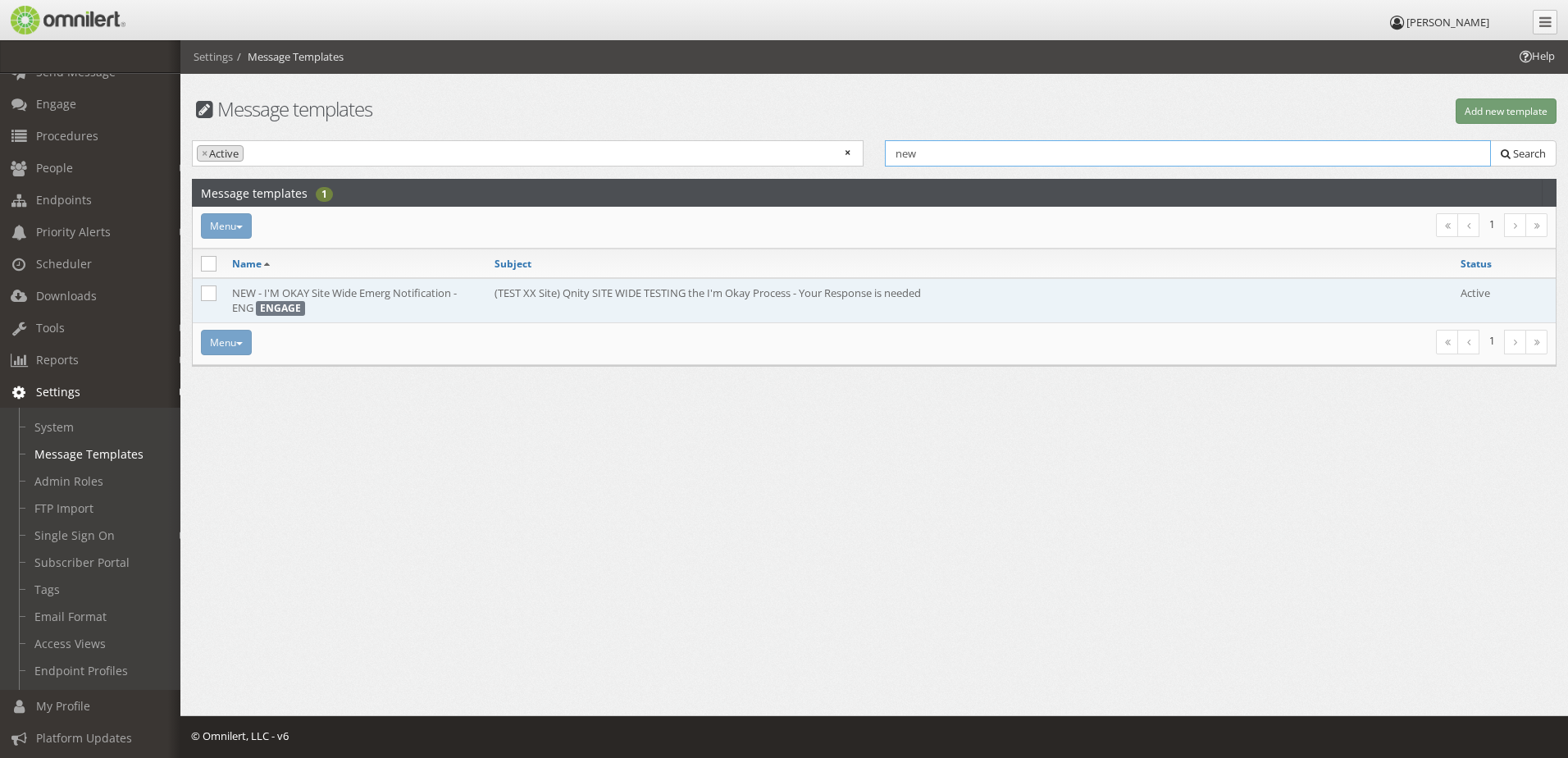
type input "new"
click at [416, 296] on td "NEW - I'M OKAY Site Wide Emerg Notification - ENG ENGAGE" at bounding box center [355, 300] width 262 height 46
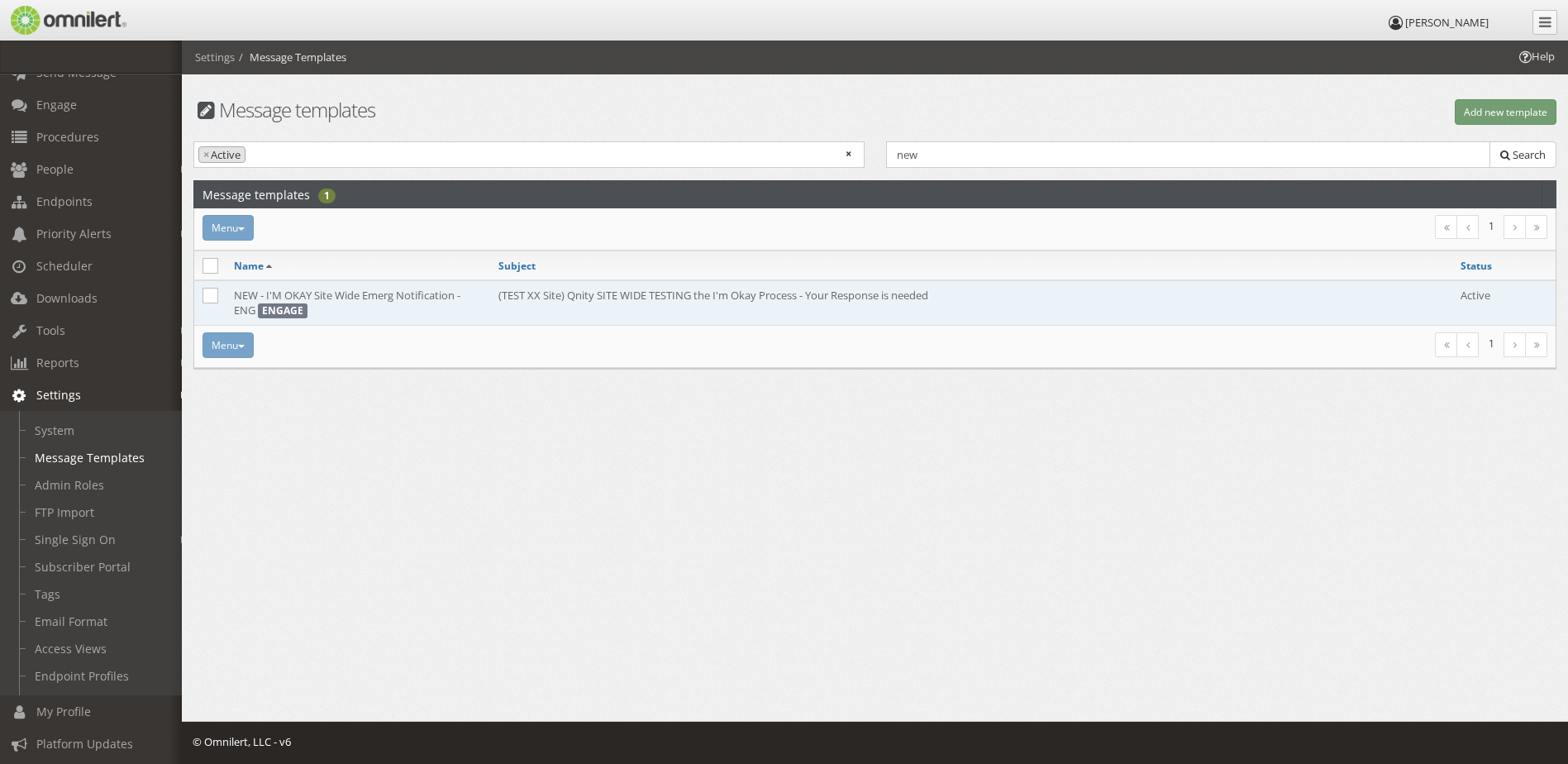
select select
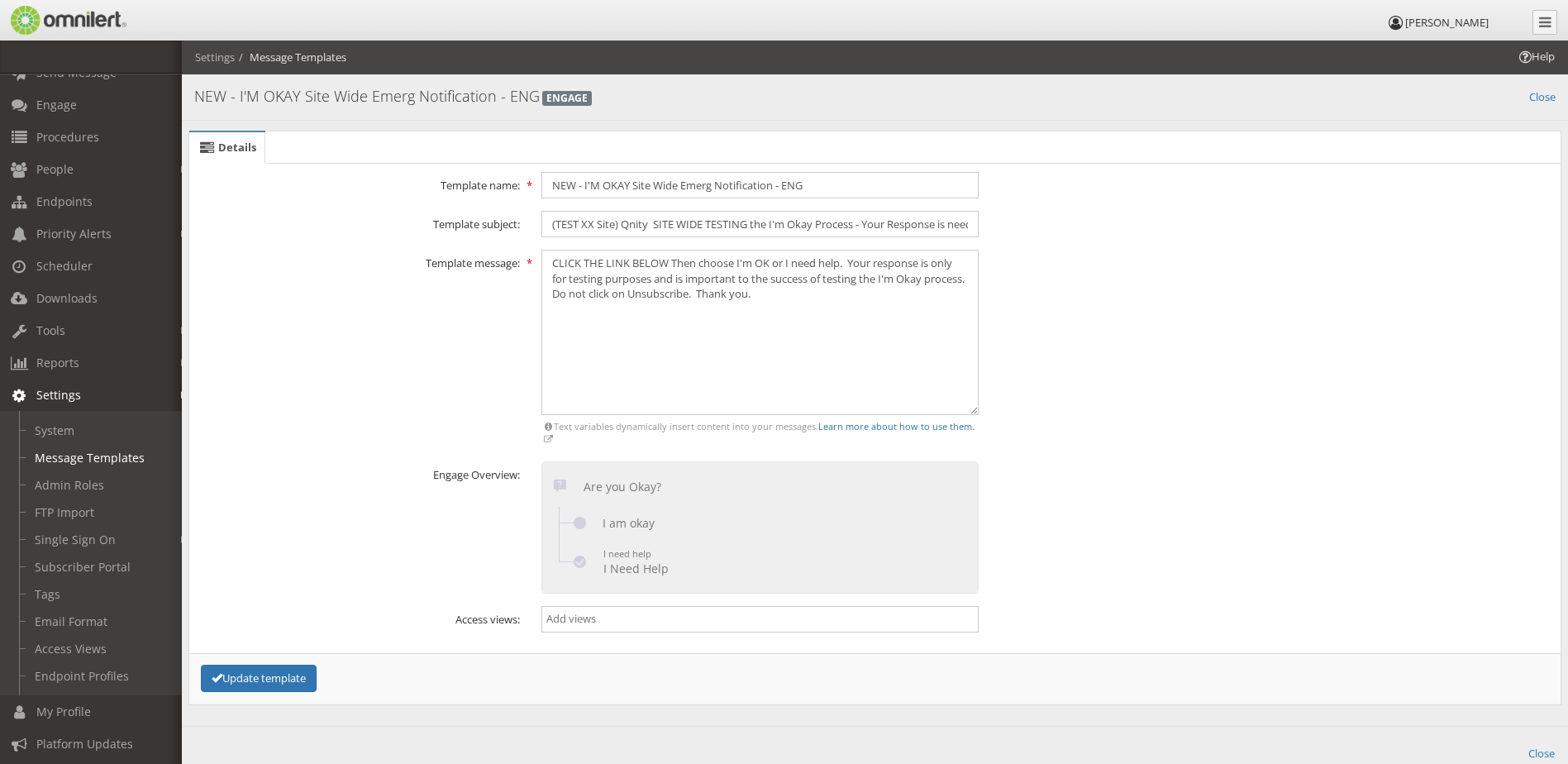
click at [577, 619] on input "search" at bounding box center [759, 618] width 427 height 15
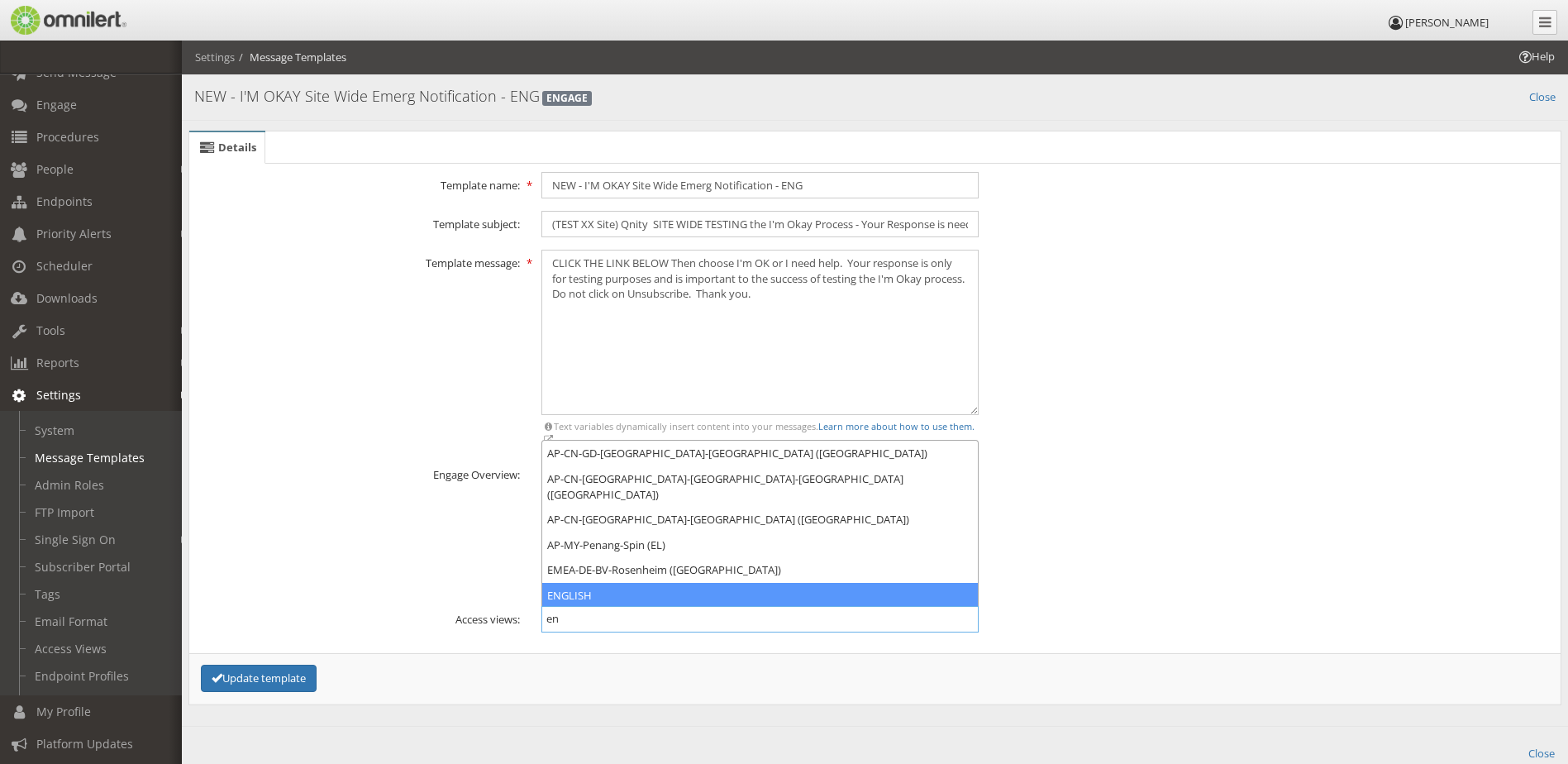
type input "en"
select select "2336"
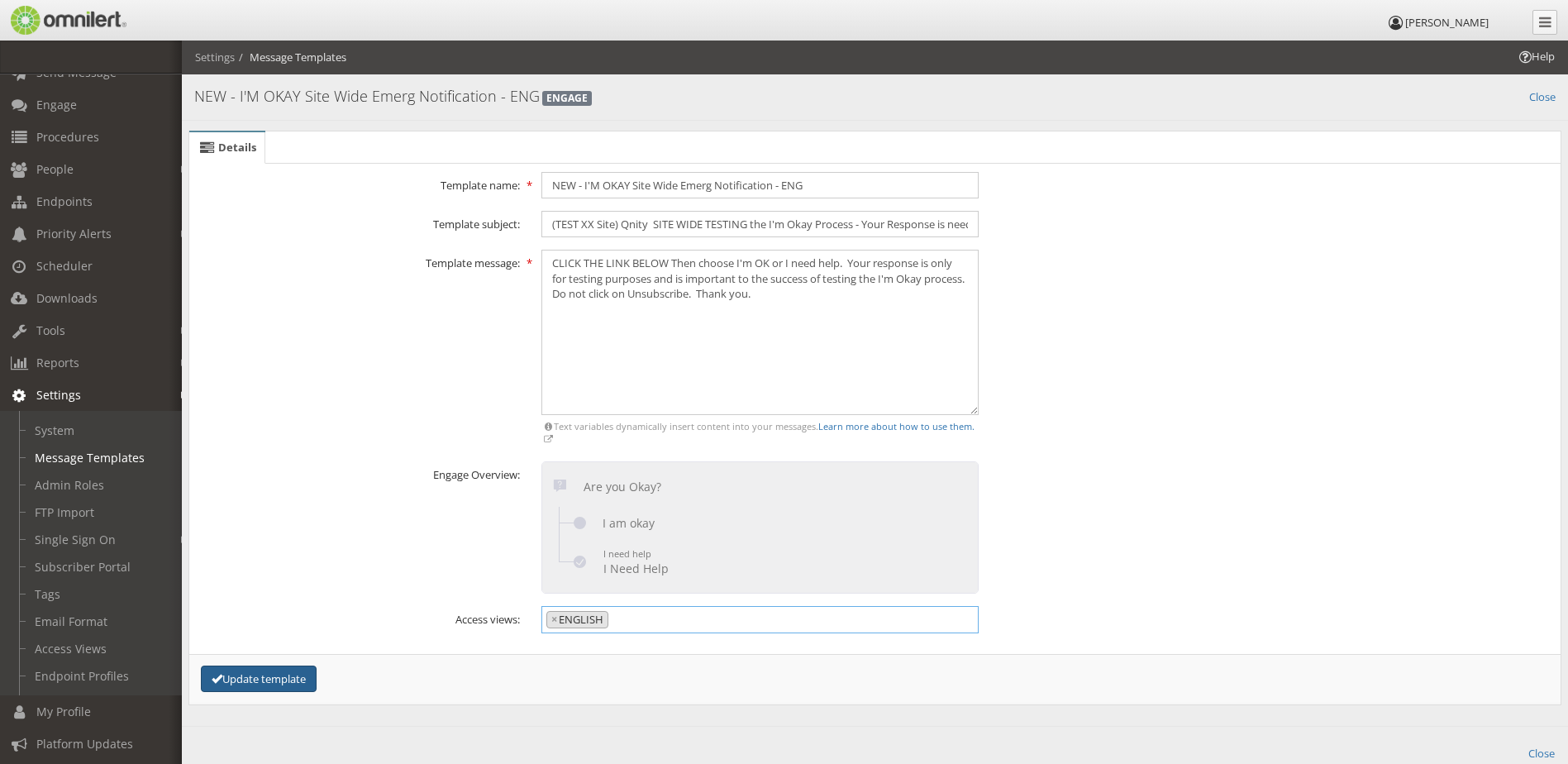
click at [273, 682] on button "Update template" at bounding box center [258, 679] width 116 height 27
click at [92, 437] on link "System" at bounding box center [98, 430] width 197 height 27
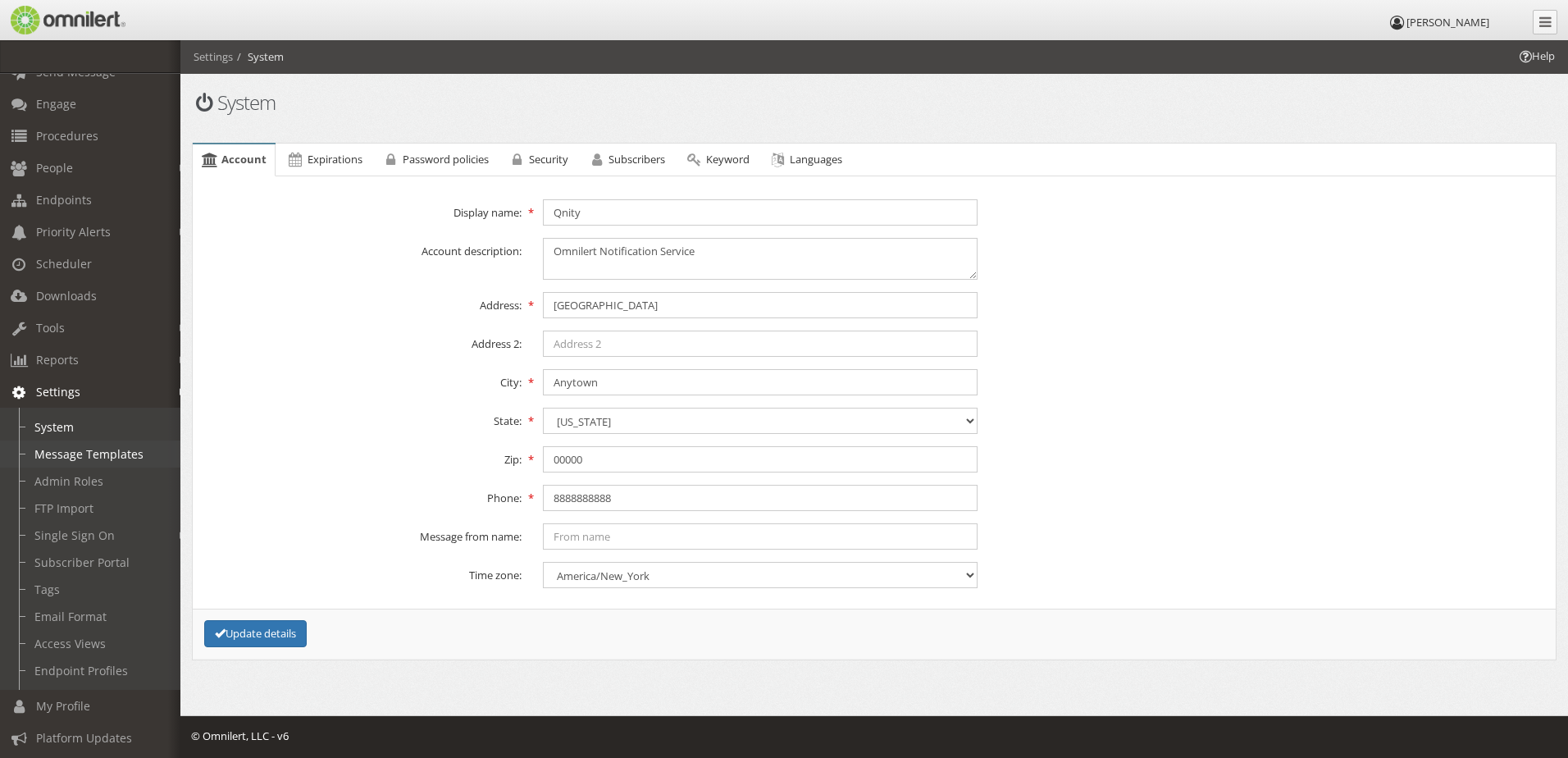
click at [85, 451] on link "Message Templates" at bounding box center [97, 454] width 195 height 27
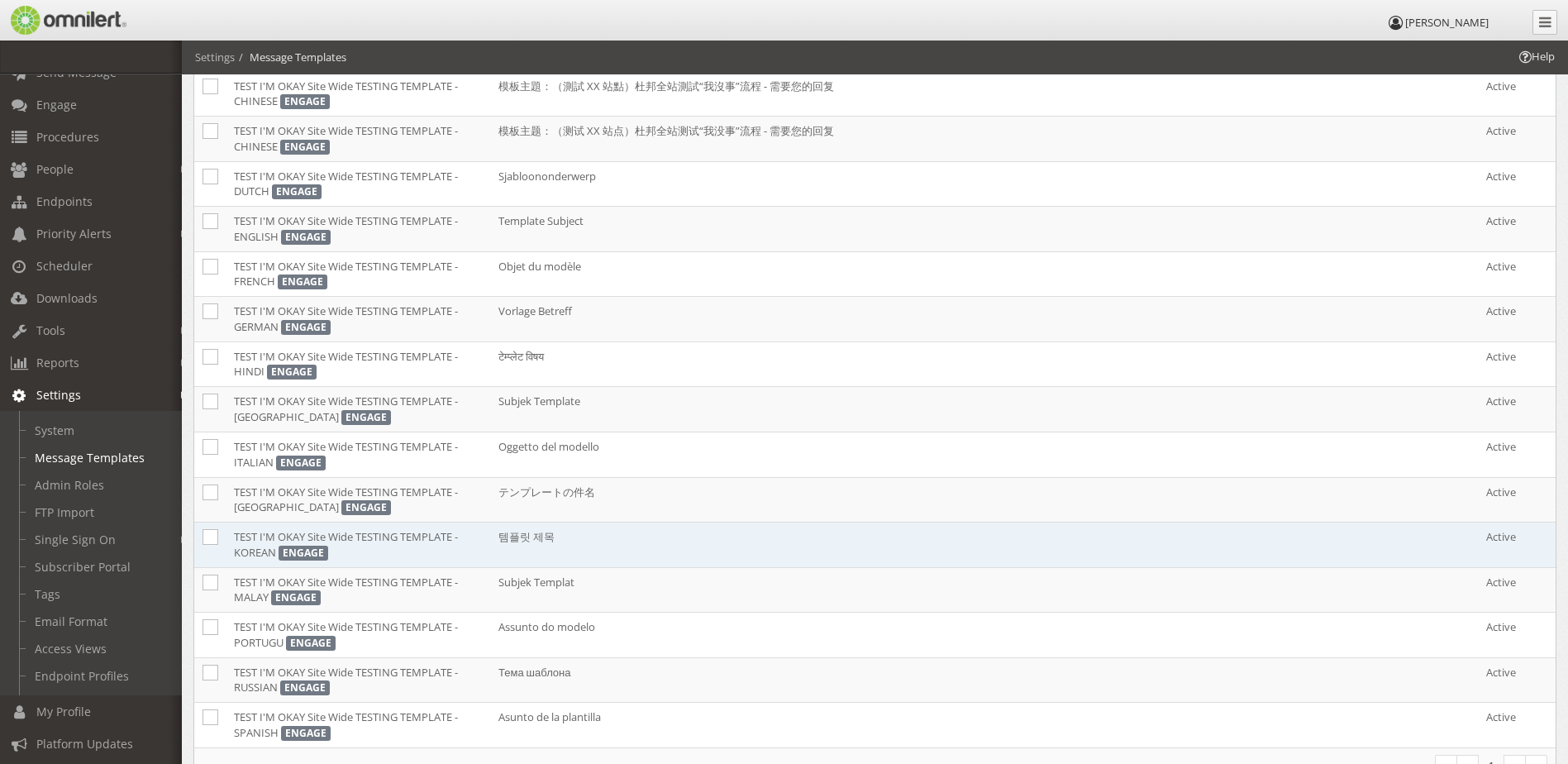
scroll to position [1570, 0]
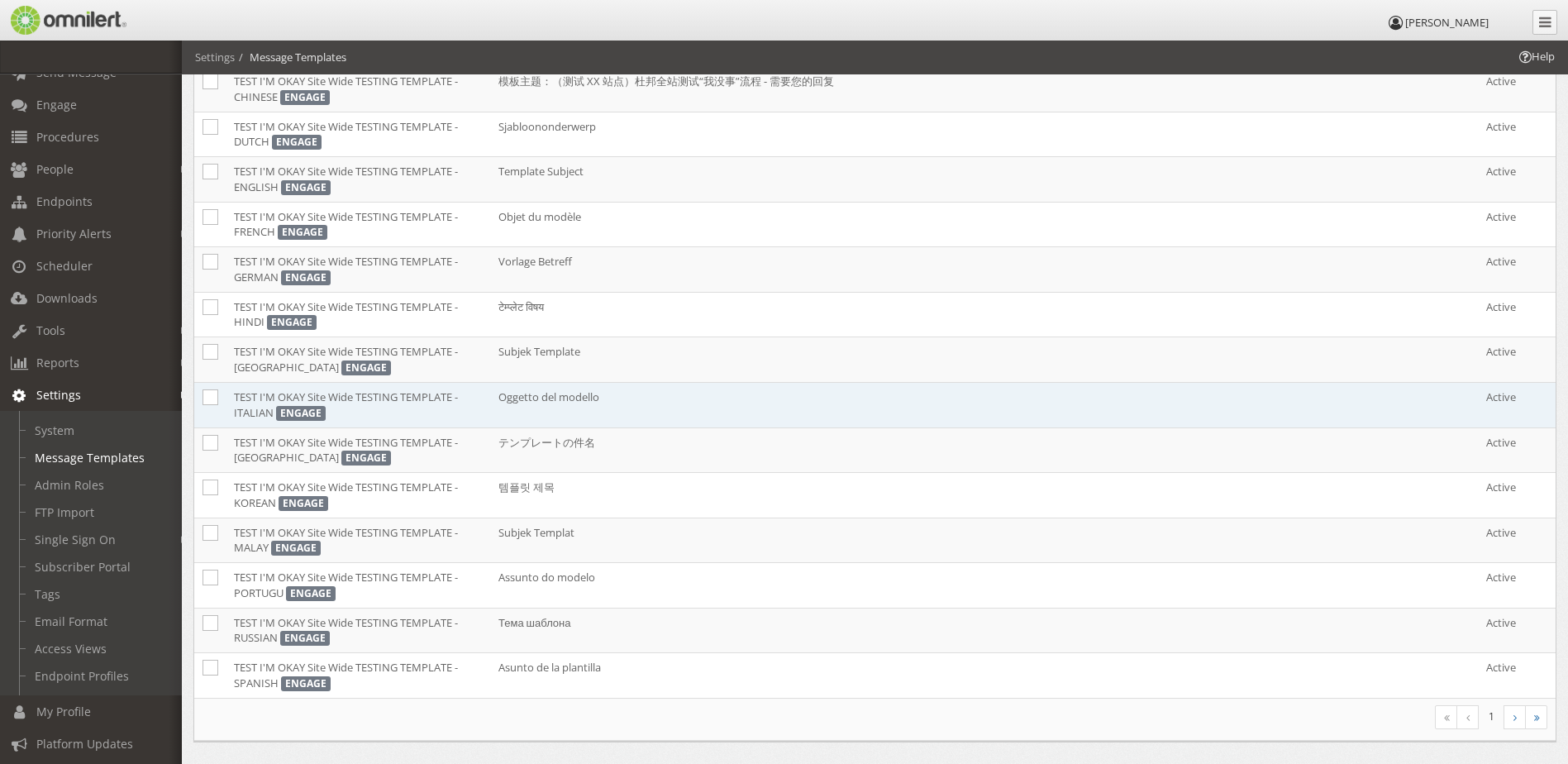
click at [381, 412] on td "TEST I'M OKAY Site Wide TESTING TEMPLATE - ITALIAN ENGAGE" at bounding box center [358, 405] width 264 height 46
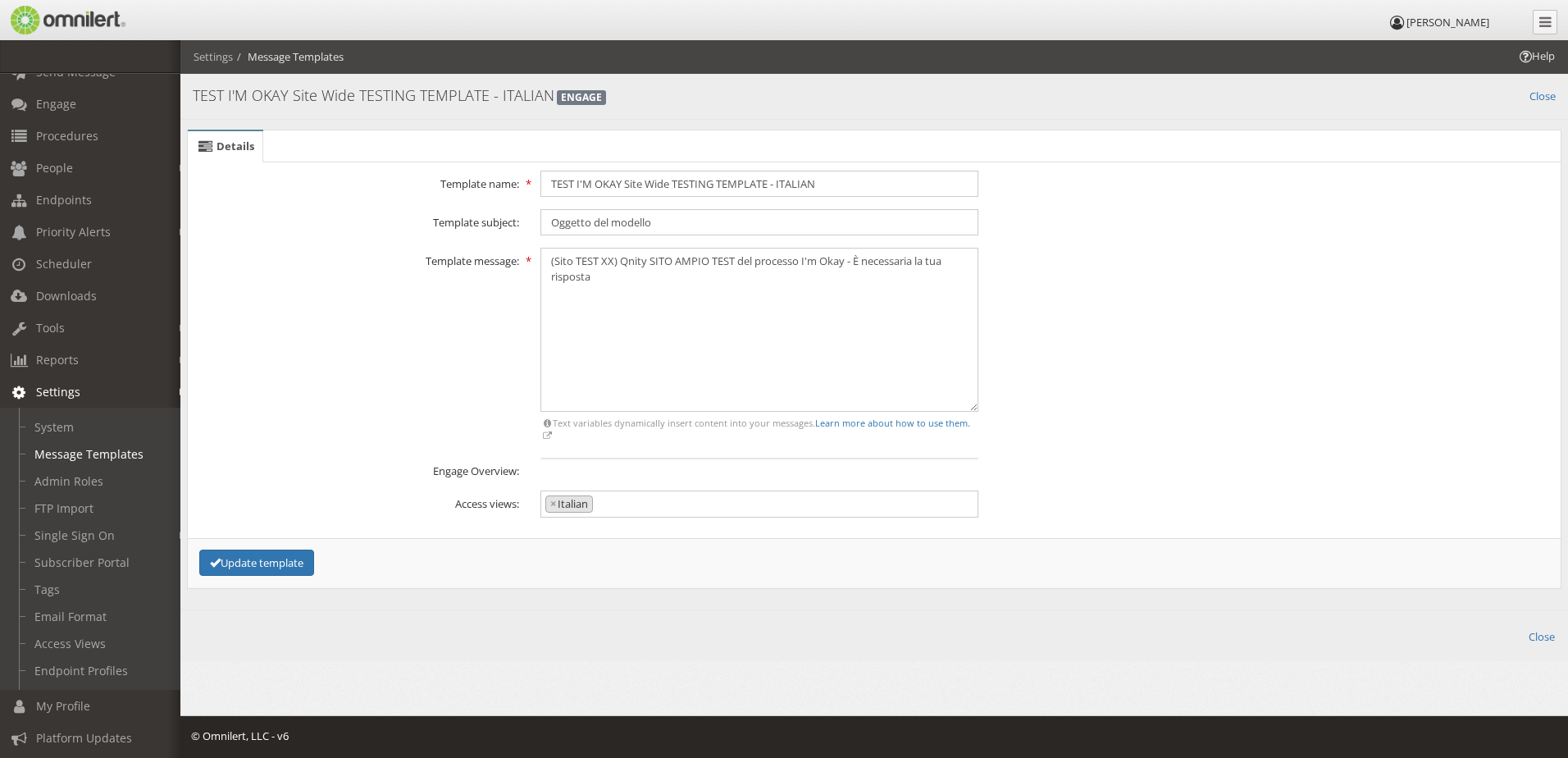
scroll to position [997, 0]
click at [550, 459] on div "Engage Overview:" at bounding box center [874, 469] width 1377 height 21
drag, startPoint x: 550, startPoint y: 464, endPoint x: 839, endPoint y: 471, distance: 289.1
click at [839, 471] on div "Engage Overview:" at bounding box center [874, 469] width 1377 height 21
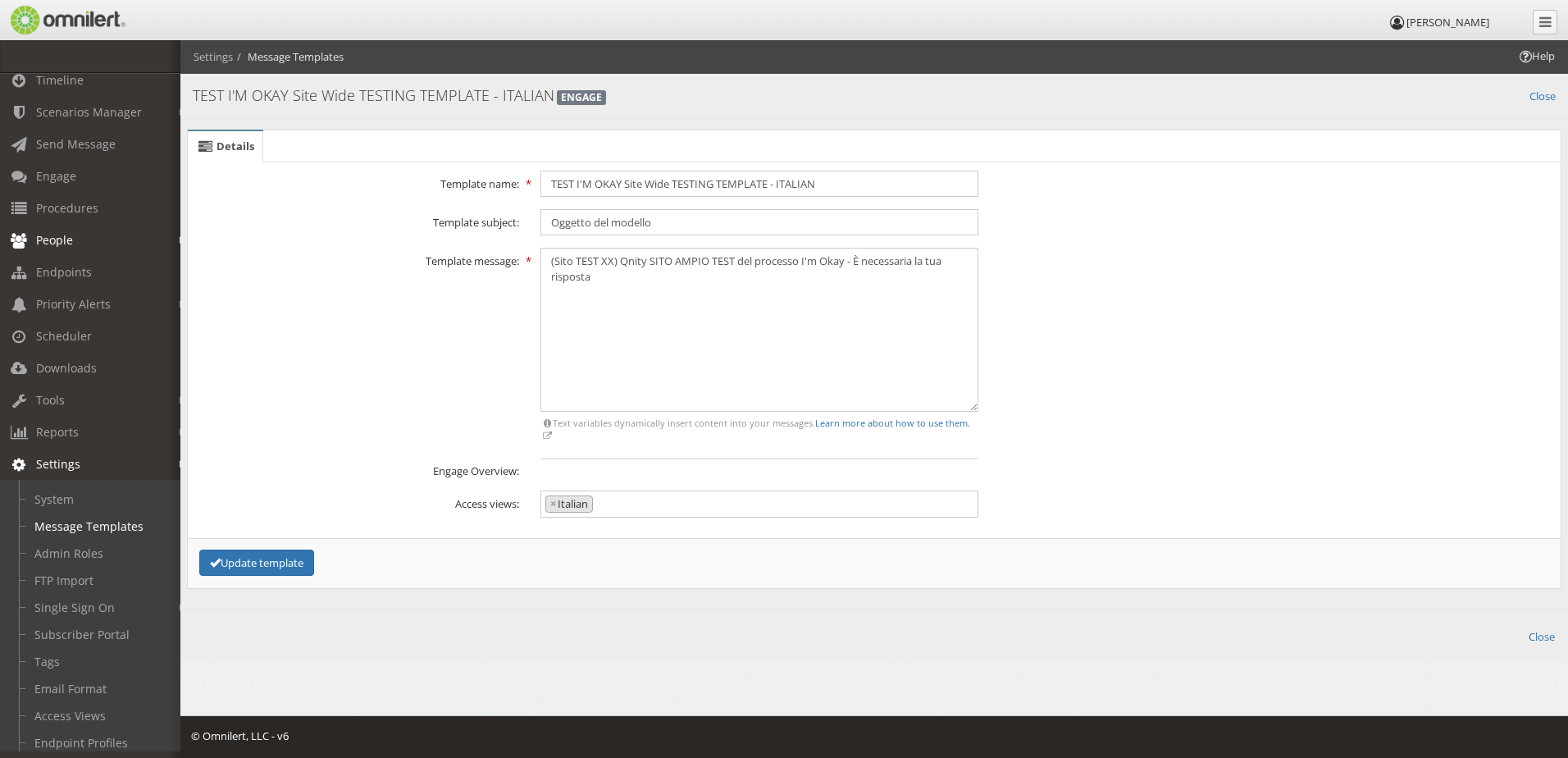
scroll to position [0, 0]
drag, startPoint x: 619, startPoint y: 263, endPoint x: 646, endPoint y: 257, distance: 27.7
click at [646, 257] on textarea "(Sito TEST XX) Qnity SITO AMPIO TEST del processo I'm Okay - È necessaria la tu…" at bounding box center [759, 329] width 438 height 164
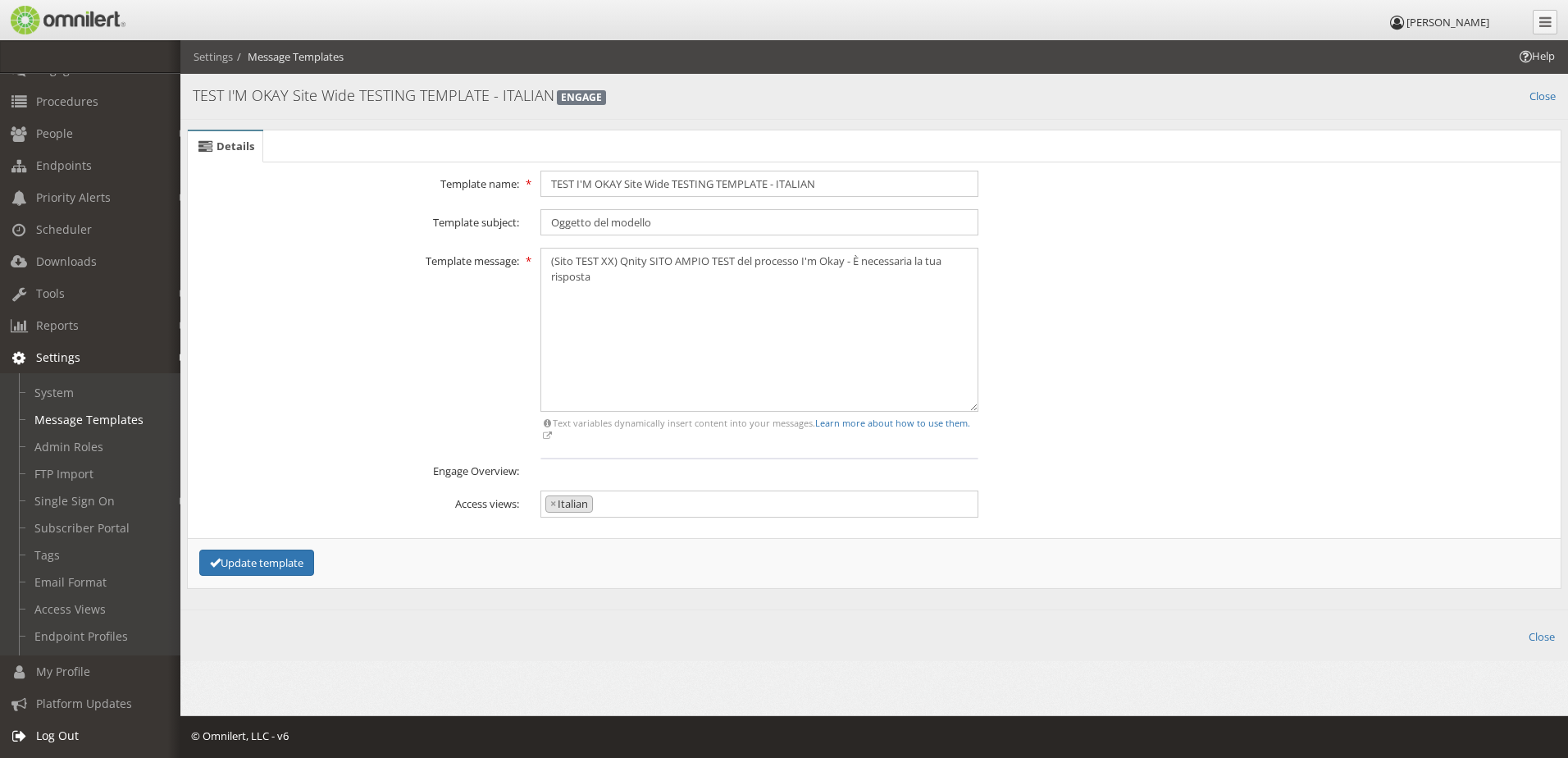
click at [82, 720] on link "Log Out" at bounding box center [97, 736] width 195 height 32
